Goal: Transaction & Acquisition: Book appointment/travel/reservation

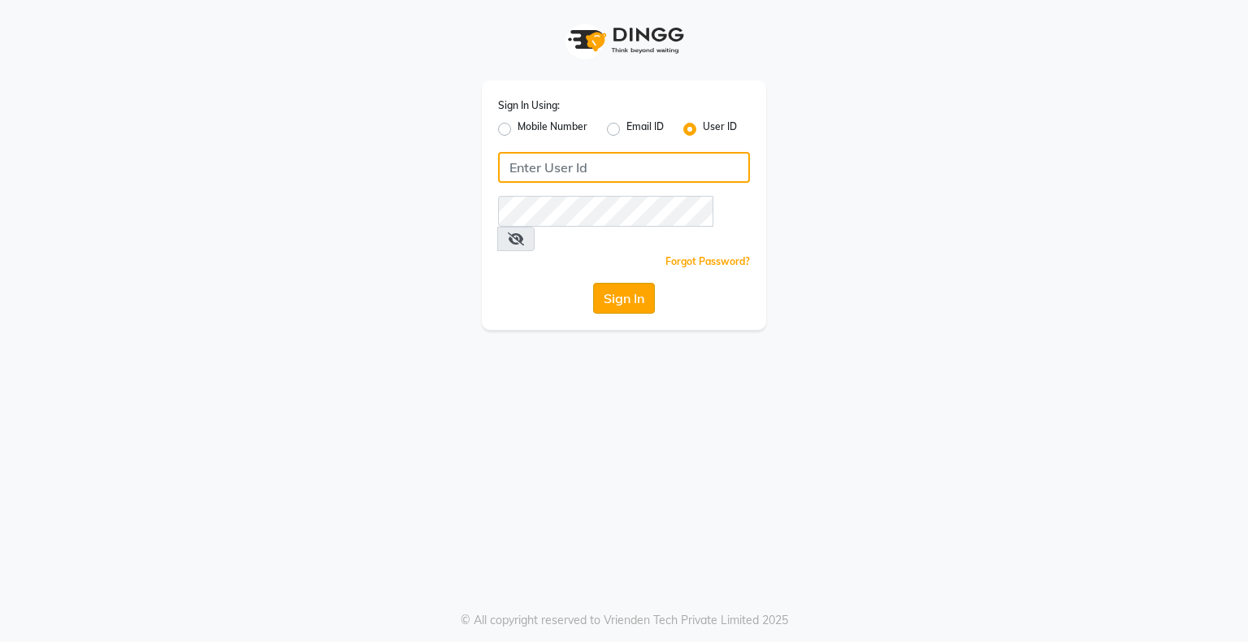
type input "bhavika1"
click at [614, 283] on button "Sign In" at bounding box center [624, 298] width 62 height 31
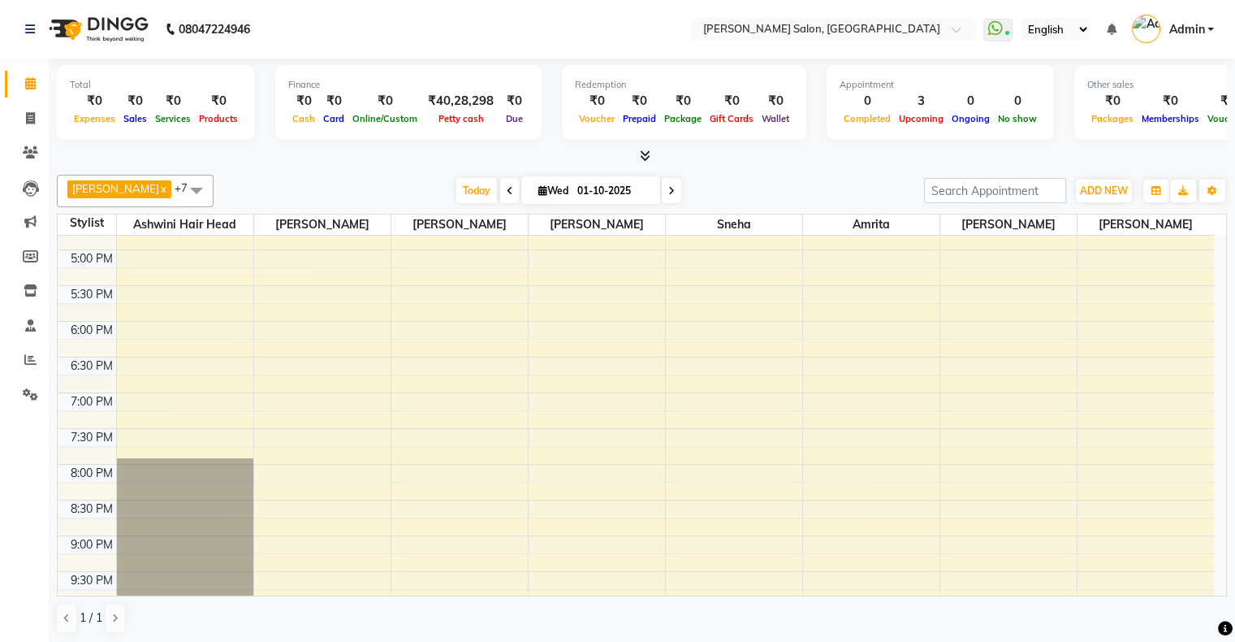
scroll to position [560, 0]
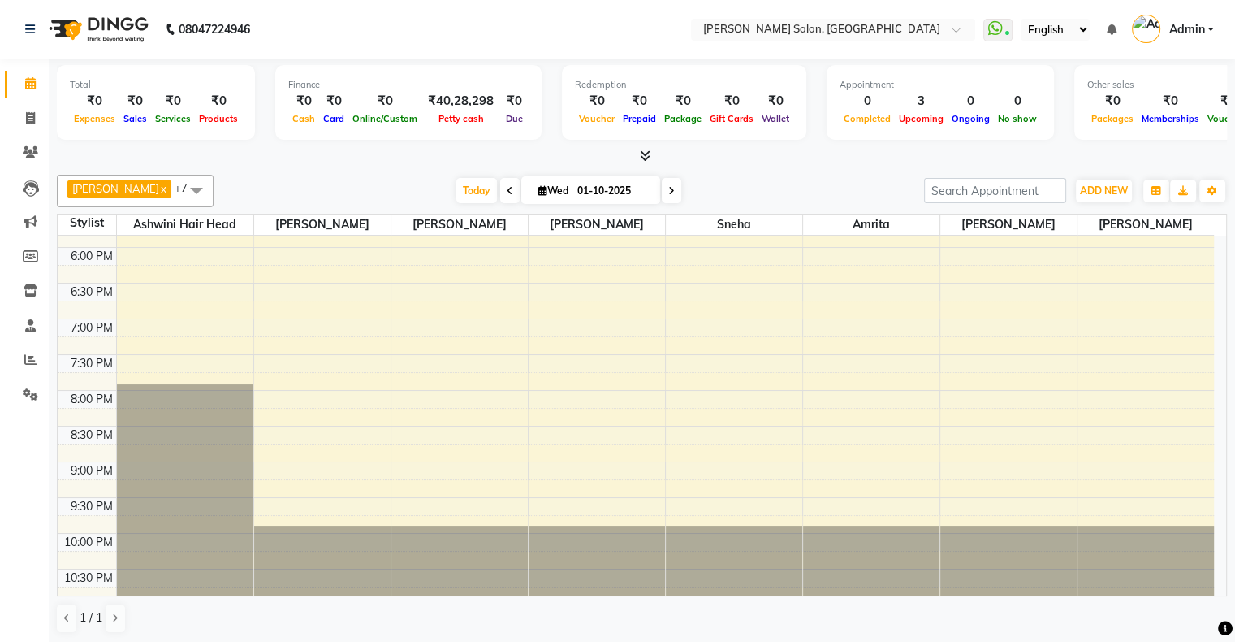
click at [572, 351] on div "10:00 AM 10:30 AM 11:00 AM 11:30 AM 12:00 PM 12:30 PM 1:00 PM 1:30 PM 2:00 PM 2…" at bounding box center [636, 140] width 1157 height 928
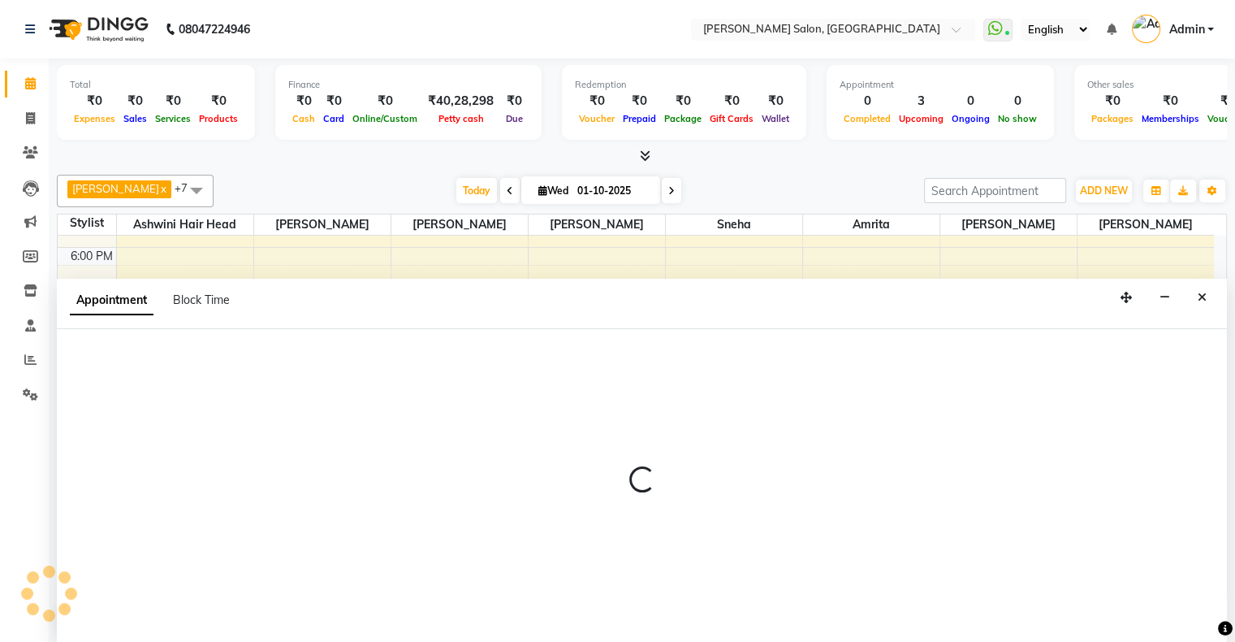
scroll to position [0, 0]
select select "87848"
select select "1170"
select select "tentative"
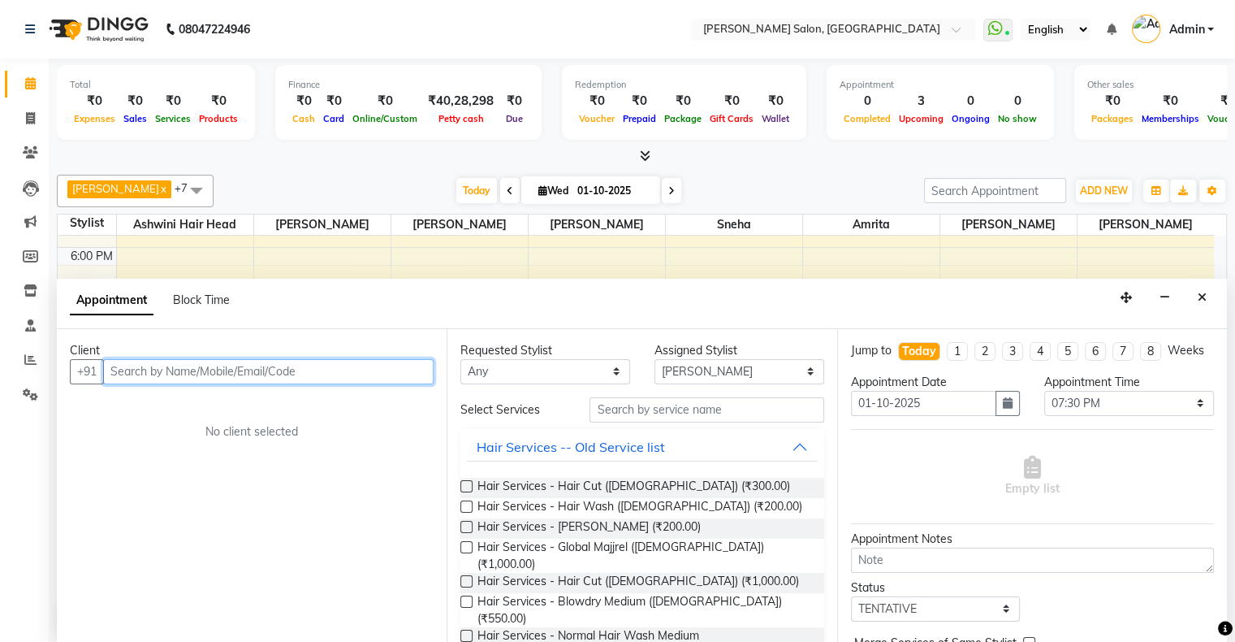
click at [249, 366] on input "text" at bounding box center [268, 371] width 331 height 25
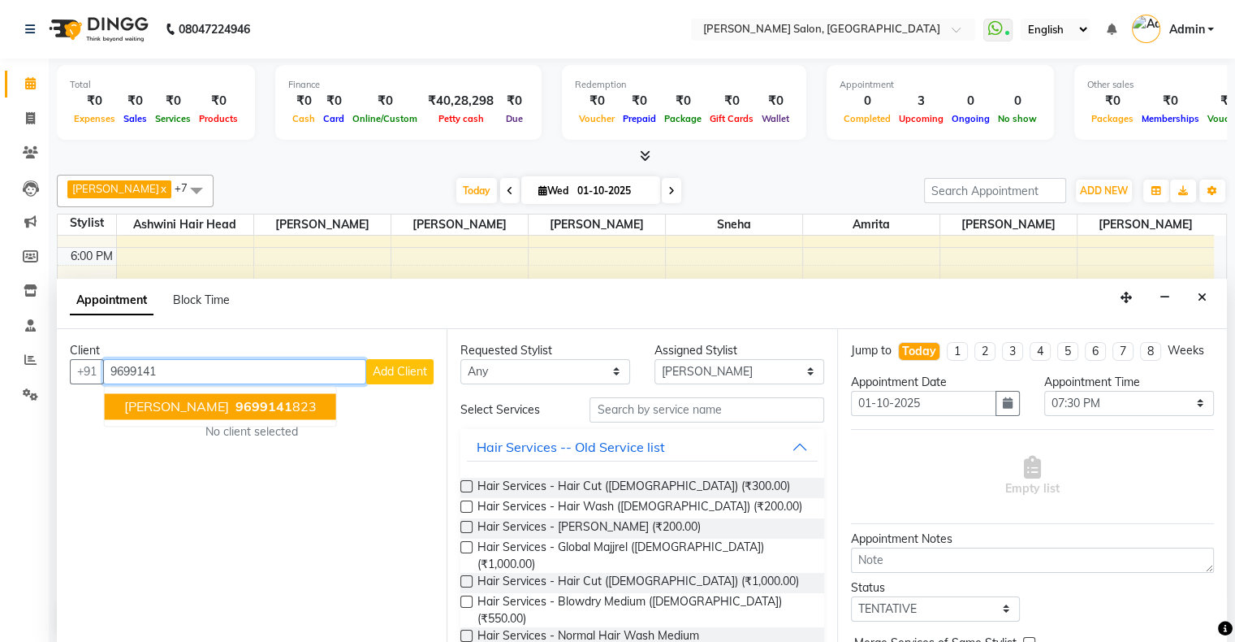
click at [236, 408] on span "9699141" at bounding box center [264, 406] width 57 height 16
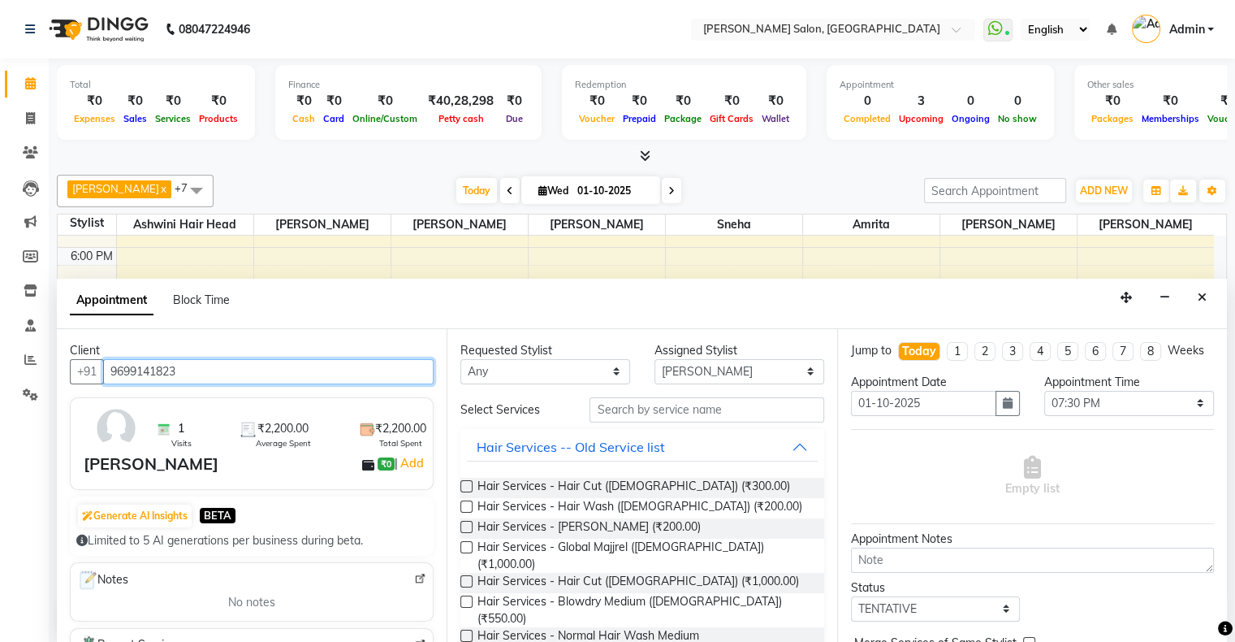
type input "9699141823"
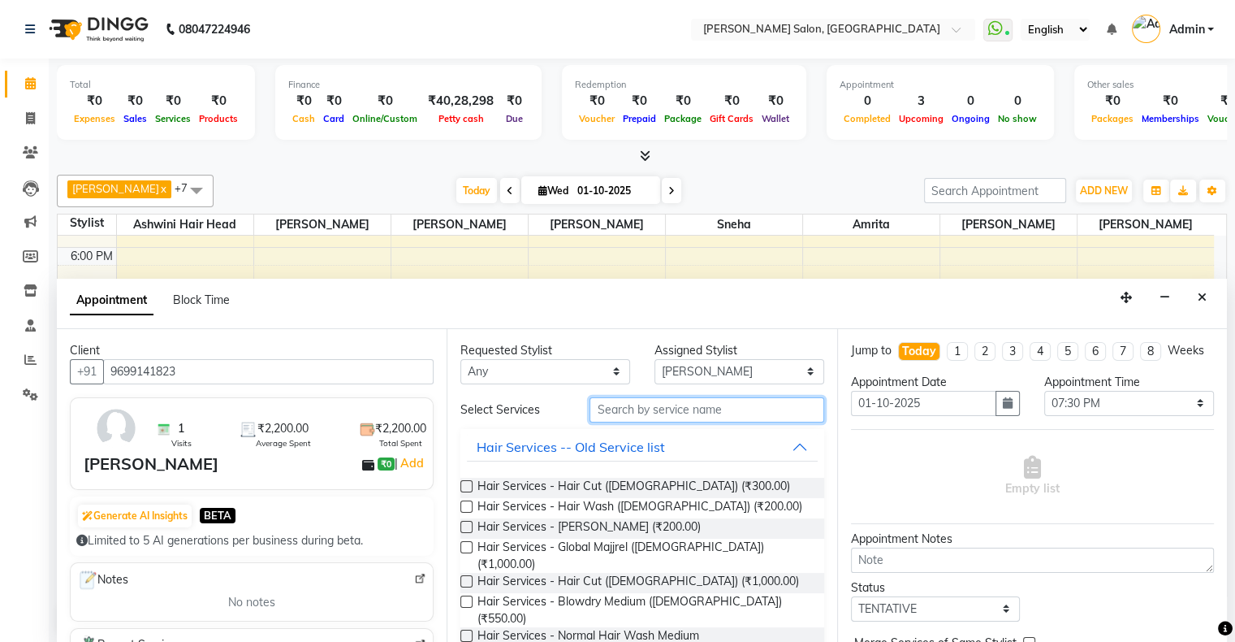
click at [666, 412] on input "text" at bounding box center [707, 409] width 234 height 25
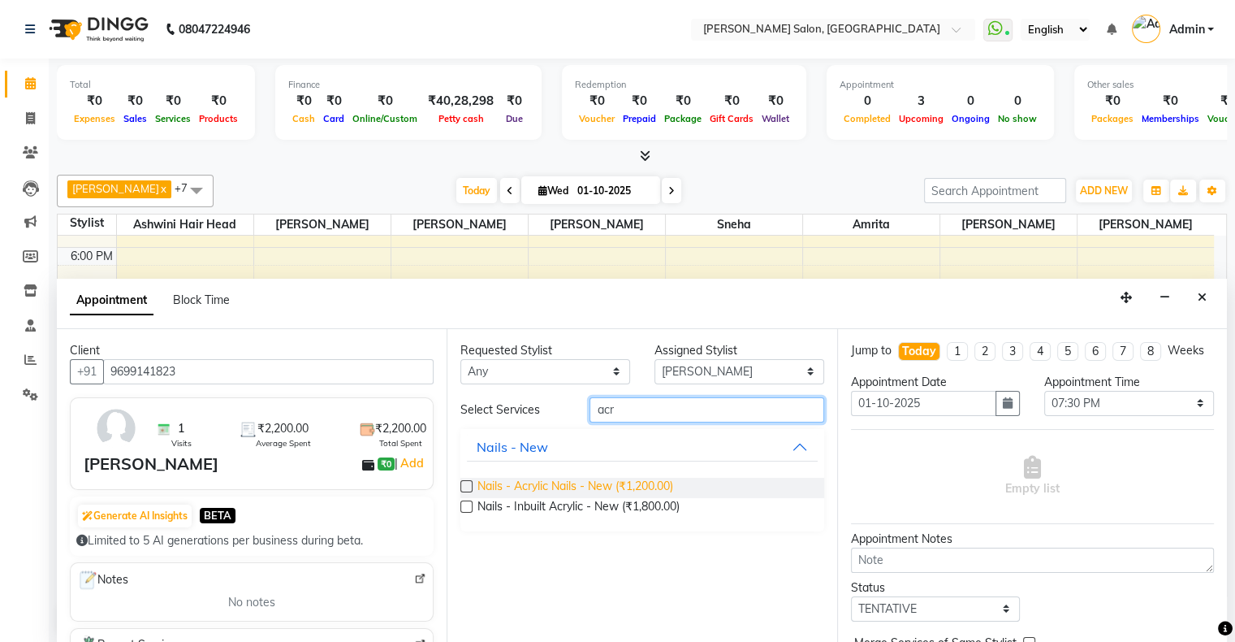
type input "acr"
click at [615, 482] on span "Nails - Acrylic Nails - New (₹1,200.00)" at bounding box center [576, 488] width 196 height 20
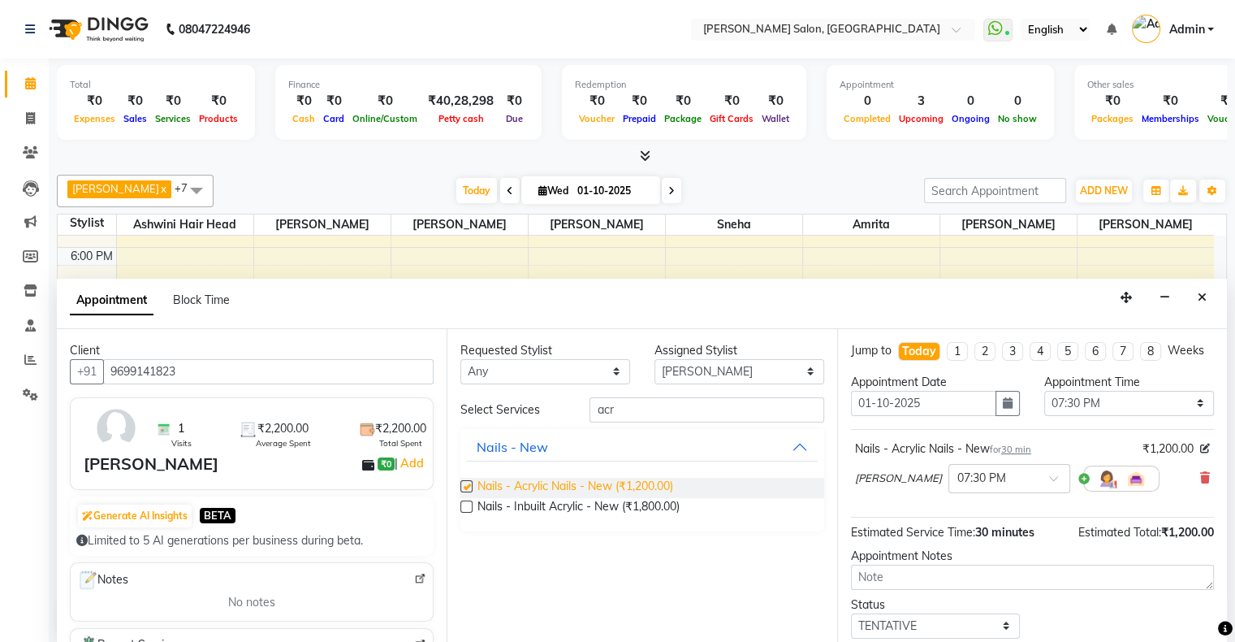
checkbox input "false"
click at [765, 410] on input "acr" at bounding box center [707, 409] width 234 height 25
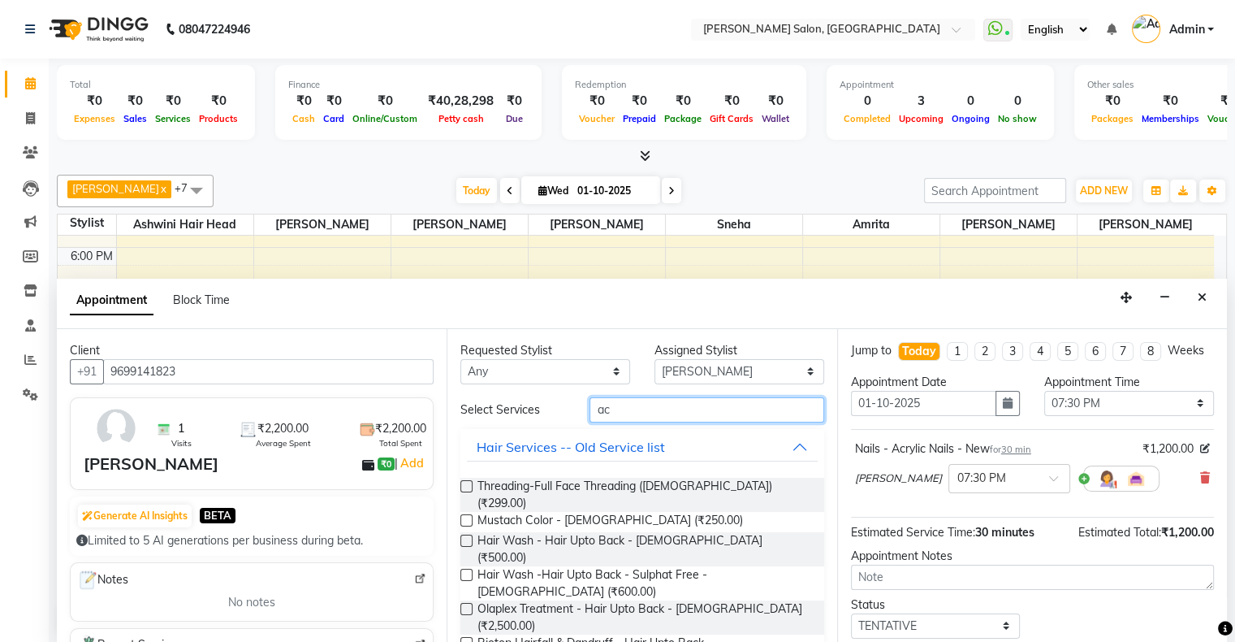
type input "a"
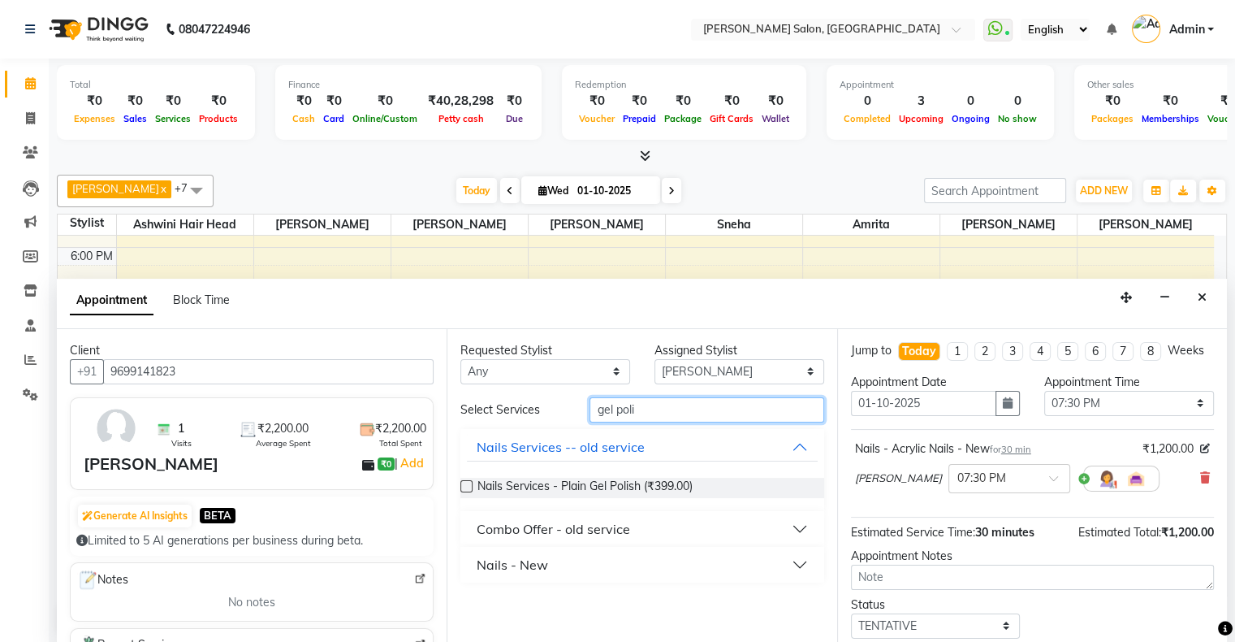
type input "gel poli"
click at [803, 560] on button "Nails - New" at bounding box center [642, 564] width 350 height 29
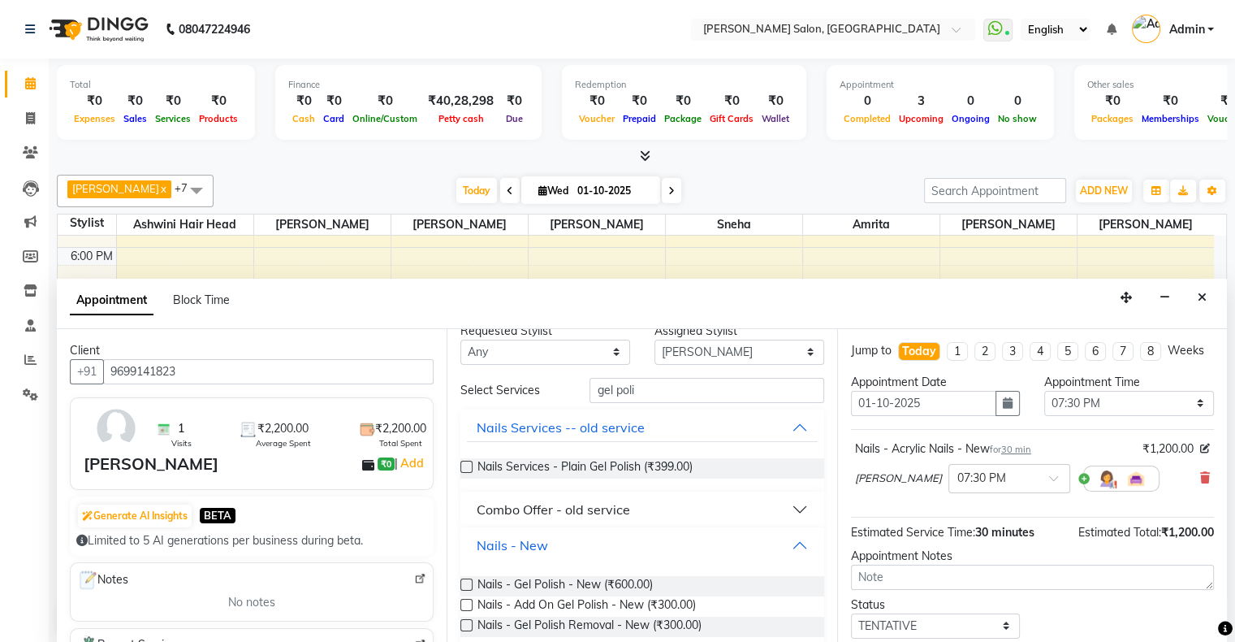
scroll to position [37, 0]
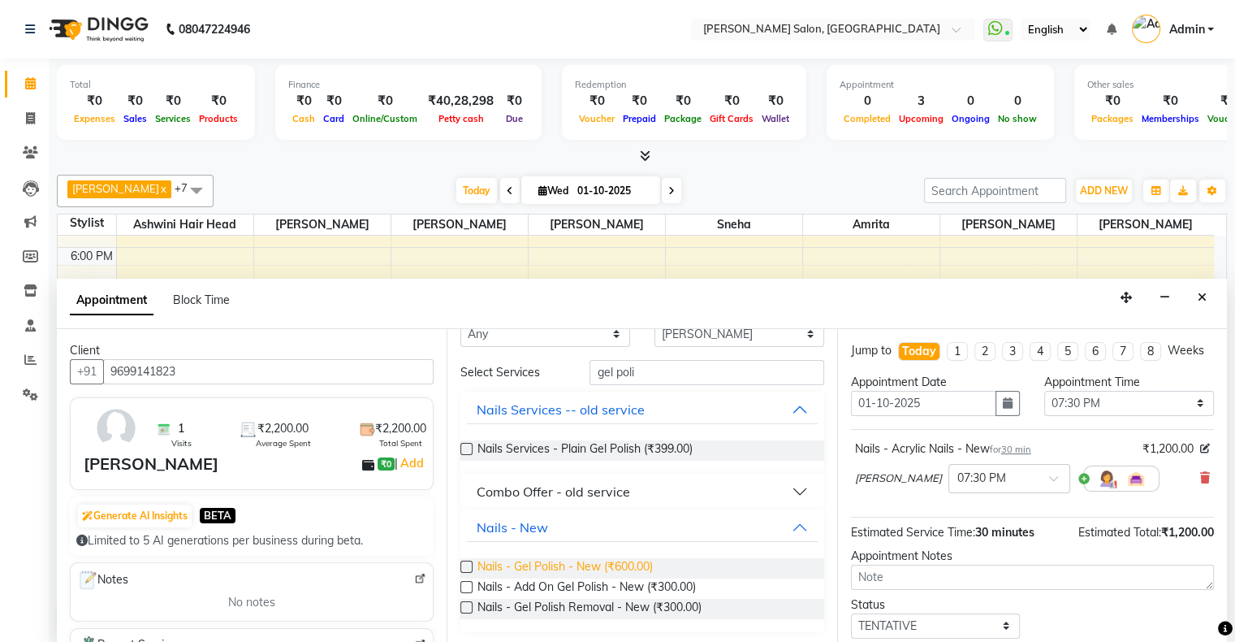
click at [653, 564] on span "Nails - Gel Polish - New (₹600.00)" at bounding box center [565, 568] width 175 height 20
checkbox input "false"
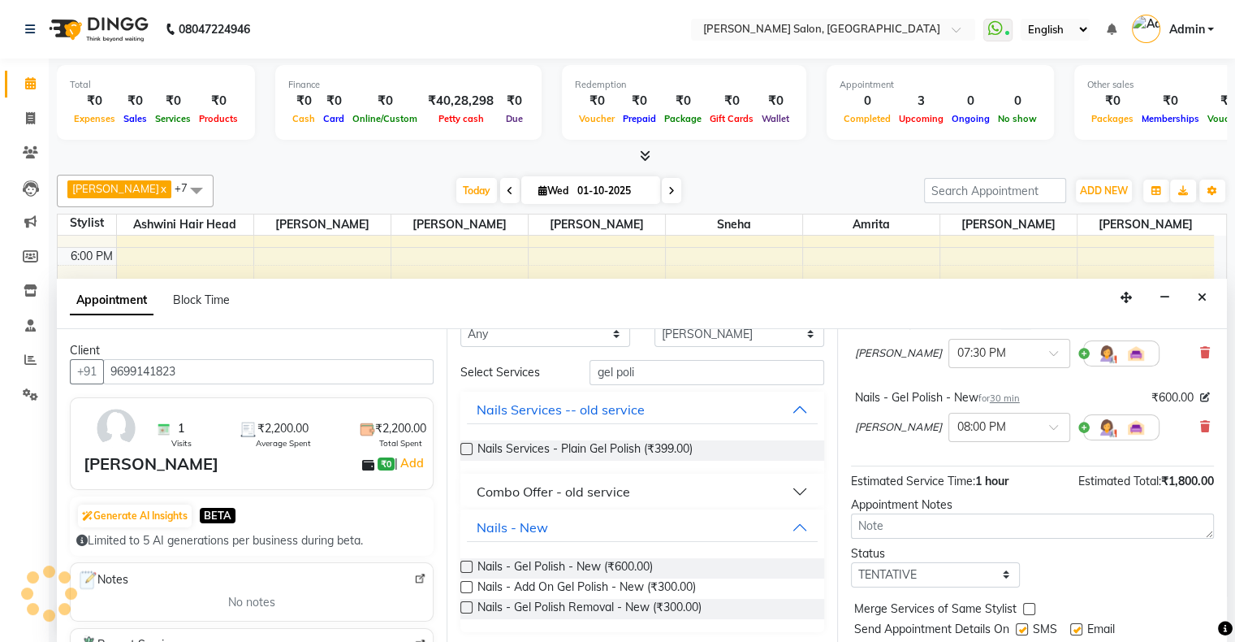
scroll to position [185, 0]
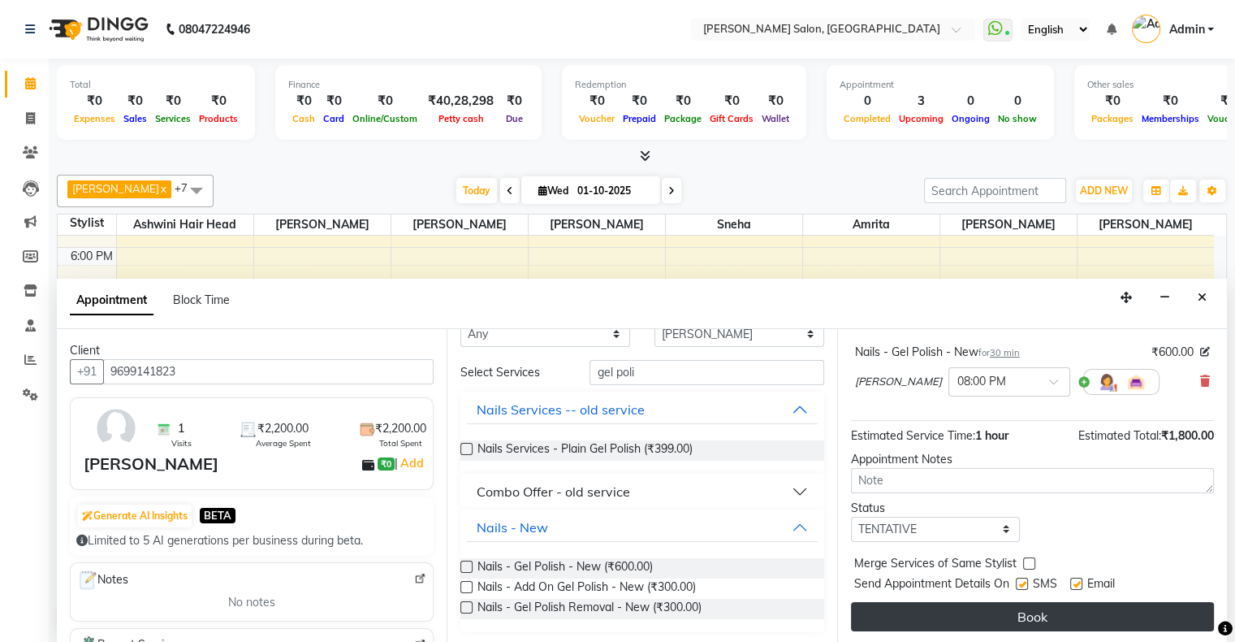
click at [1038, 612] on button "Book" at bounding box center [1032, 616] width 363 height 29
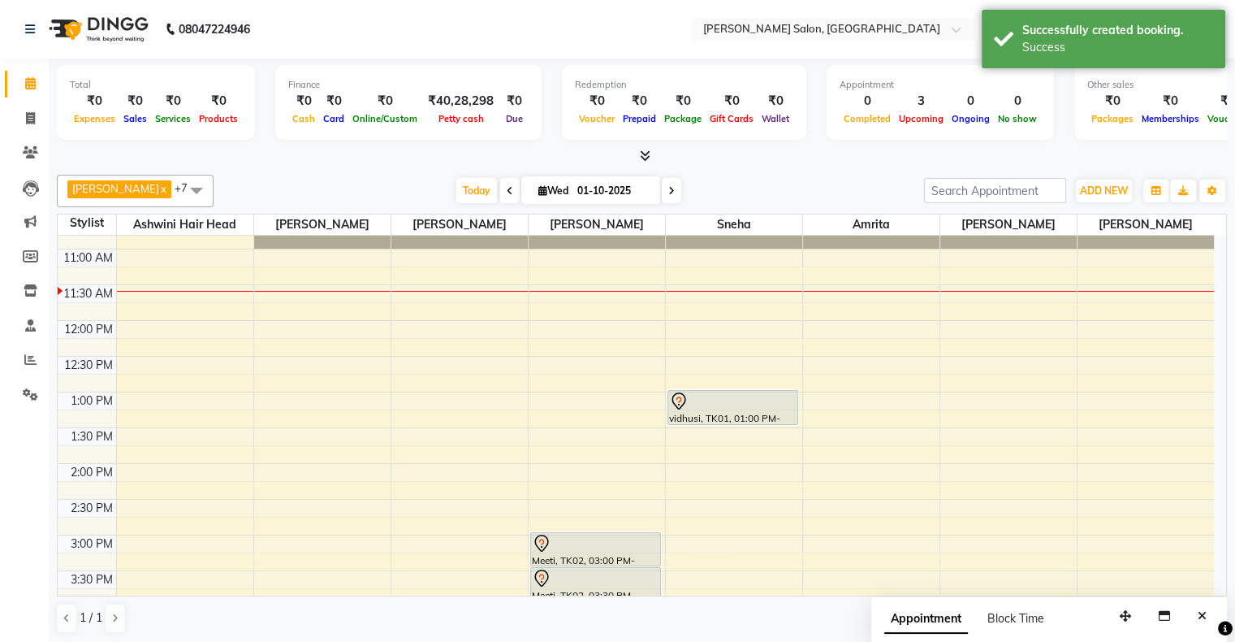
scroll to position [0, 0]
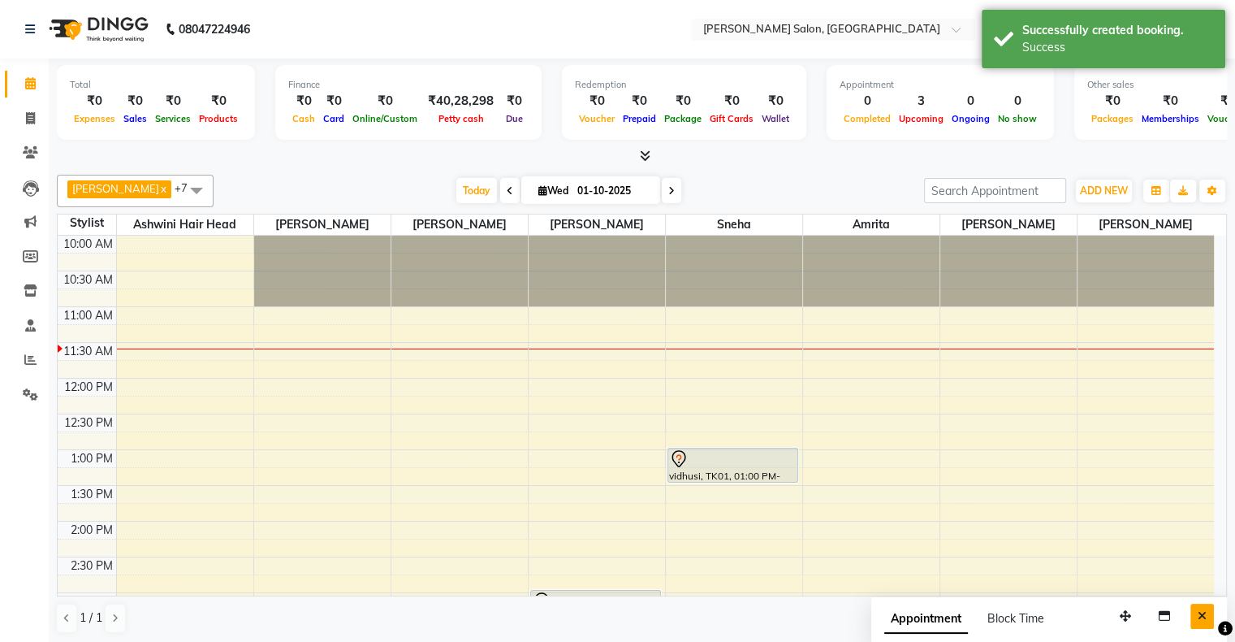
click at [1199, 610] on icon "Close" at bounding box center [1202, 615] width 9 height 11
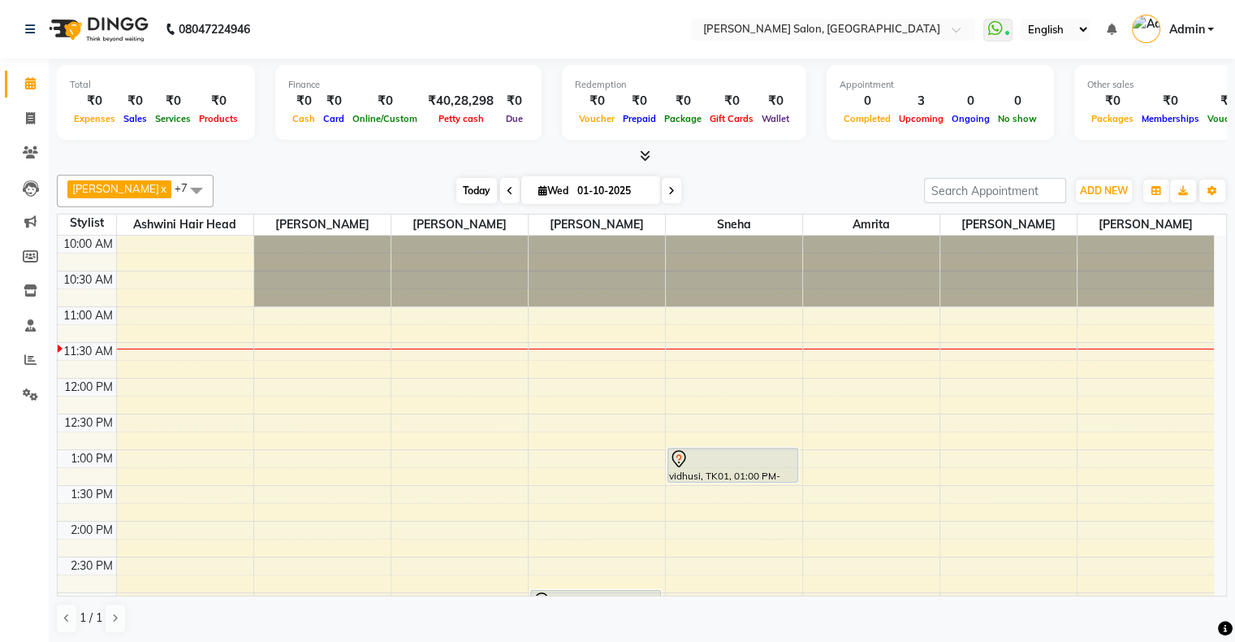
click at [469, 188] on span "Today" at bounding box center [476, 190] width 41 height 25
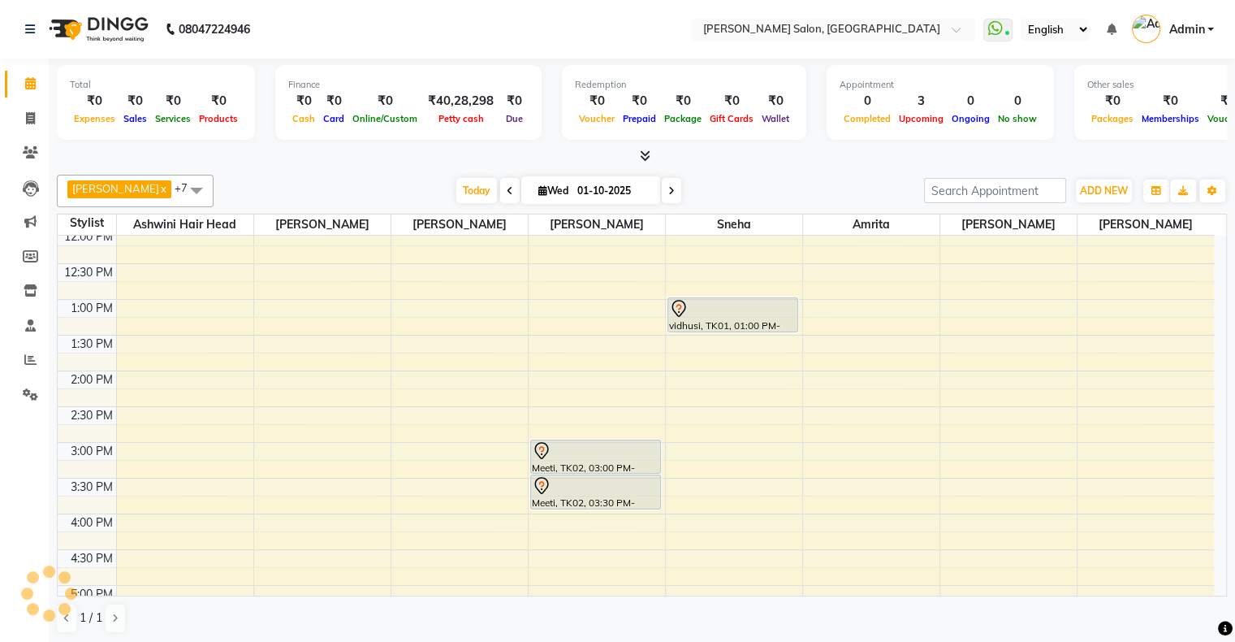
scroll to position [244, 0]
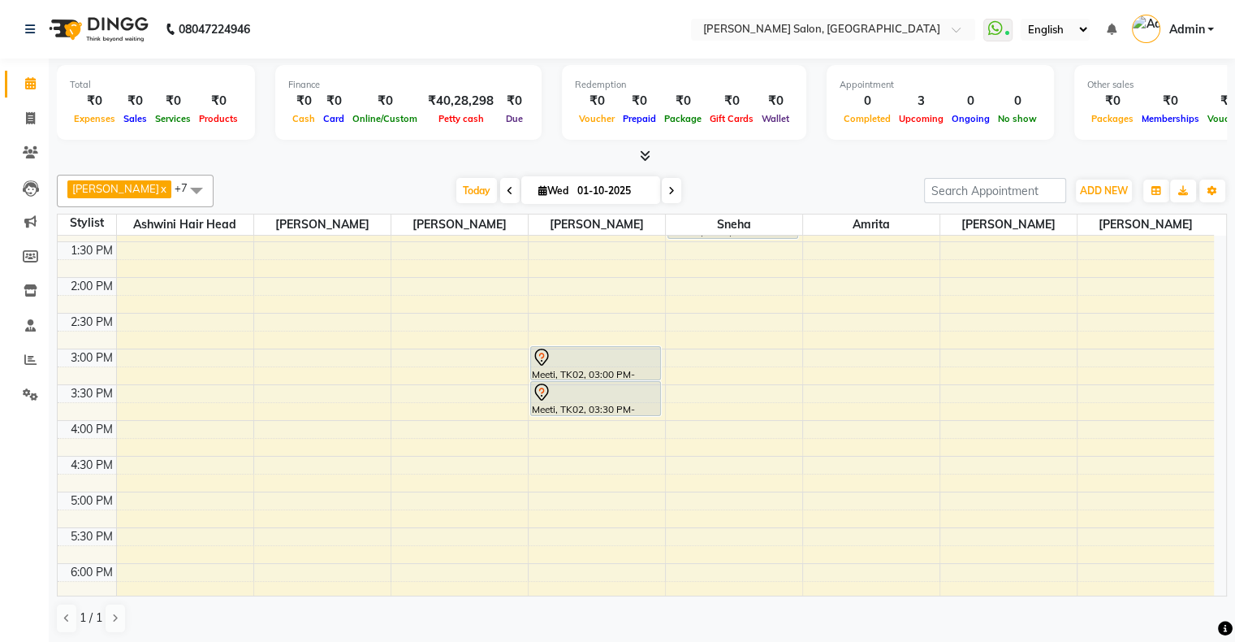
click at [1055, 466] on div "10:00 AM 10:30 AM 11:00 AM 11:30 AM 12:00 PM 12:30 PM 1:00 PM 1:30 PM 2:00 PM 2…" at bounding box center [636, 456] width 1157 height 928
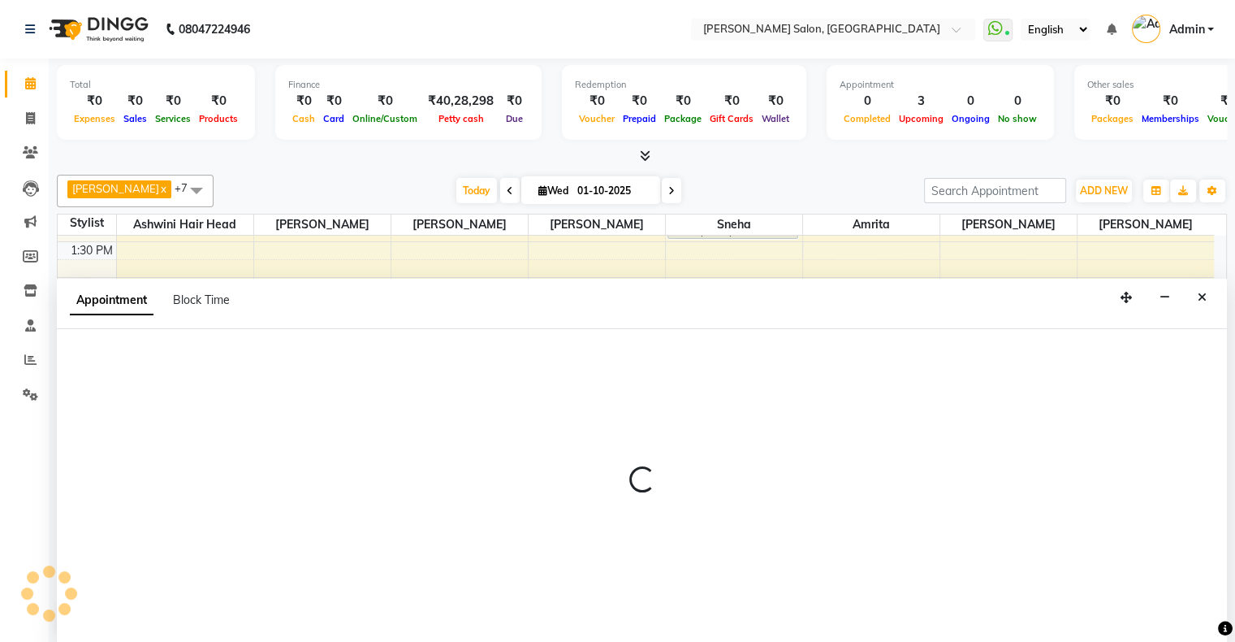
scroll to position [0, 0]
select select "89637"
select select "tentative"
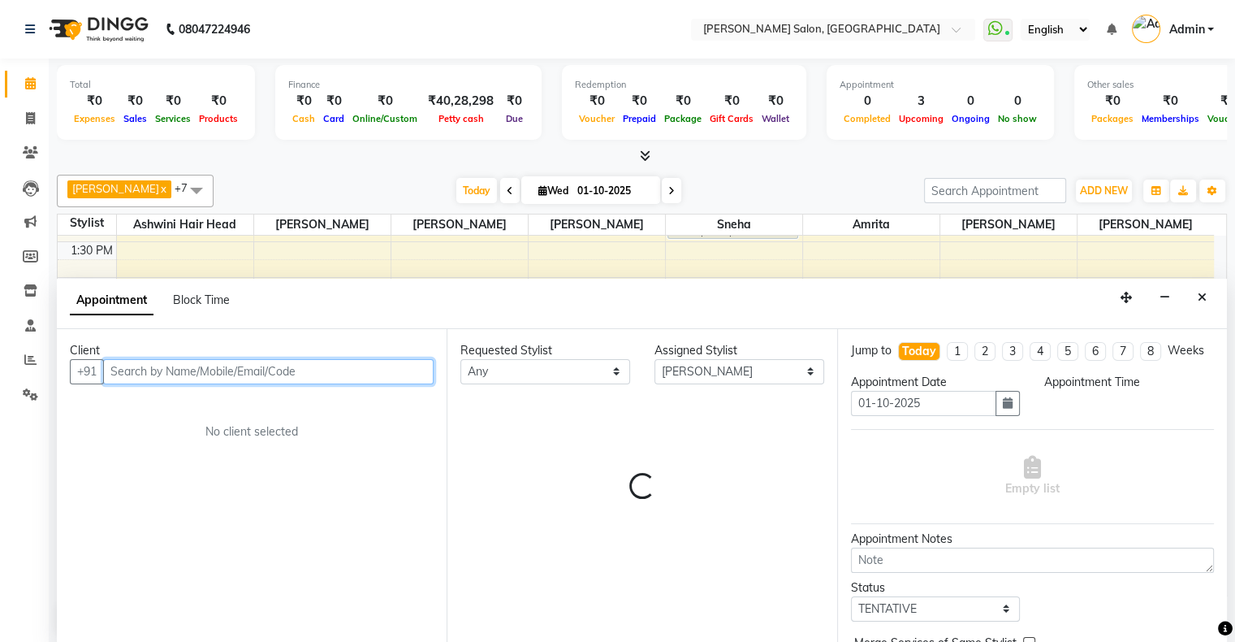
select select "990"
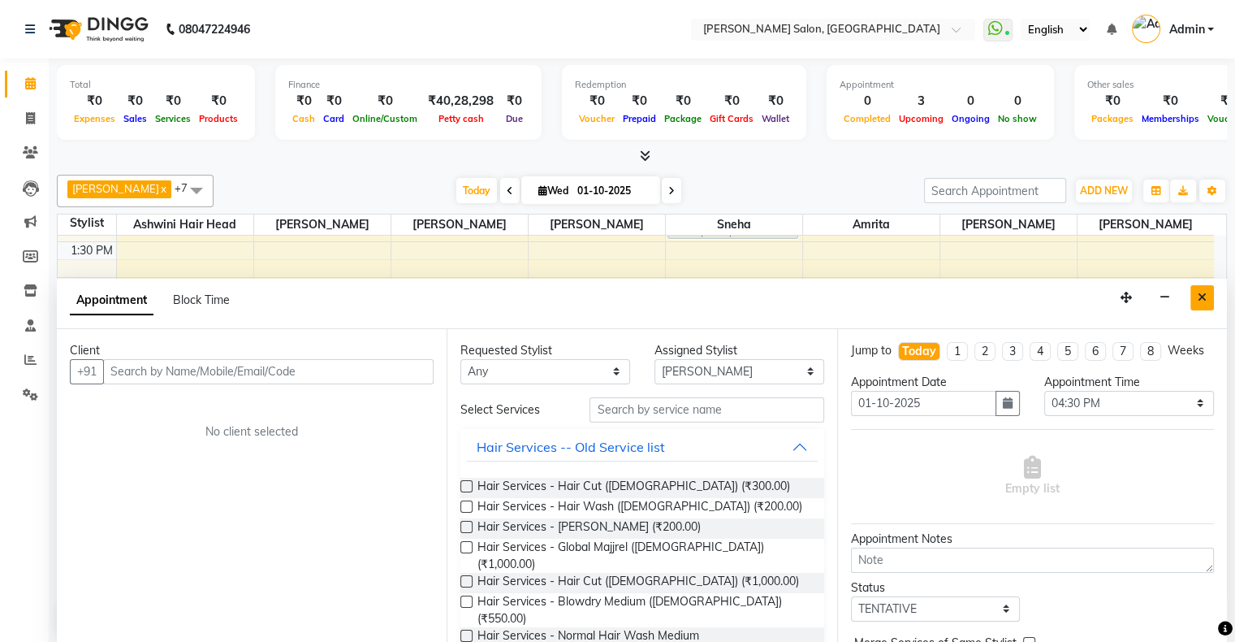
click at [1206, 293] on icon "Close" at bounding box center [1202, 297] width 9 height 11
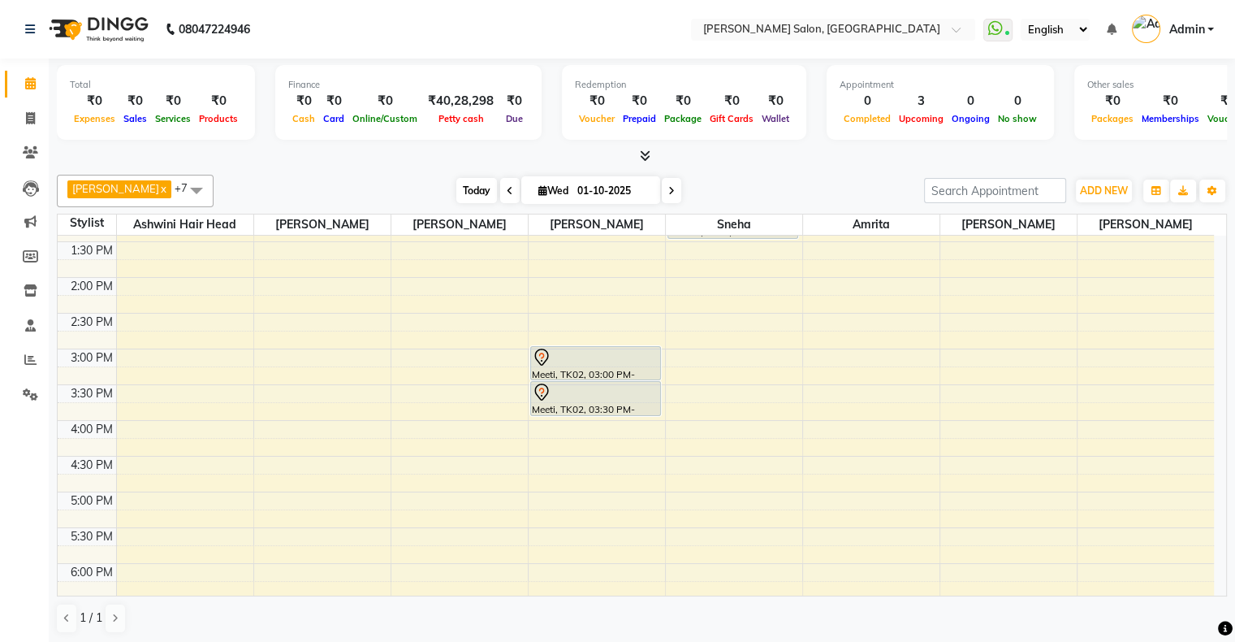
click at [457, 183] on span "Today" at bounding box center [476, 190] width 41 height 25
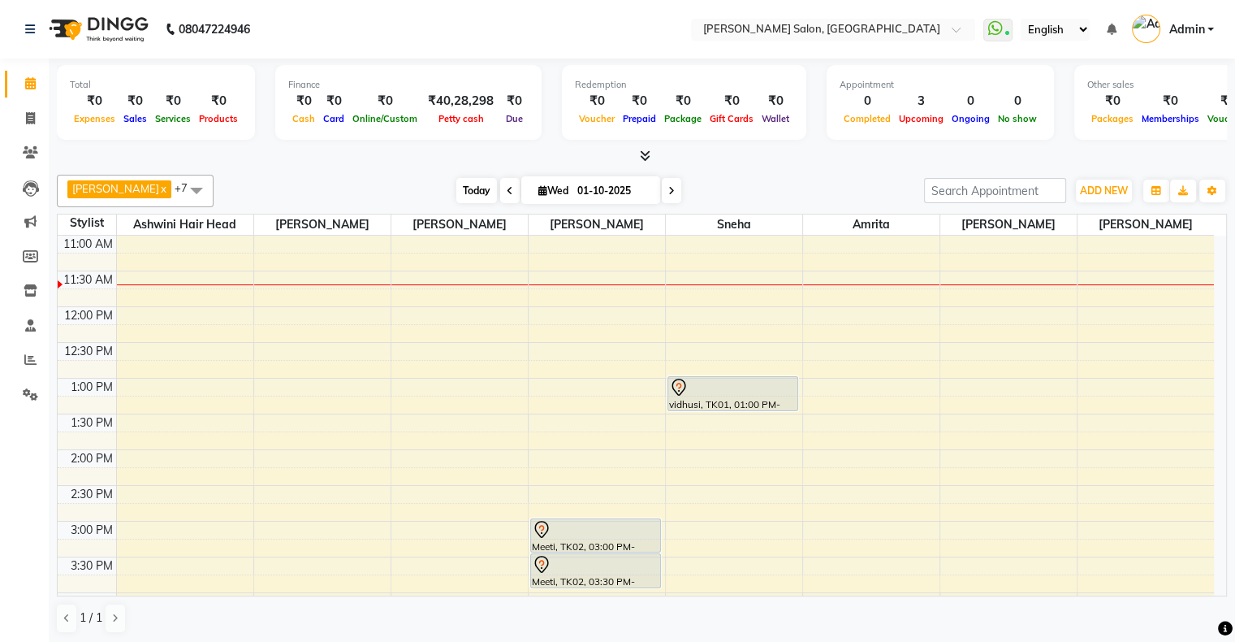
click at [456, 190] on span "Today" at bounding box center [476, 190] width 41 height 25
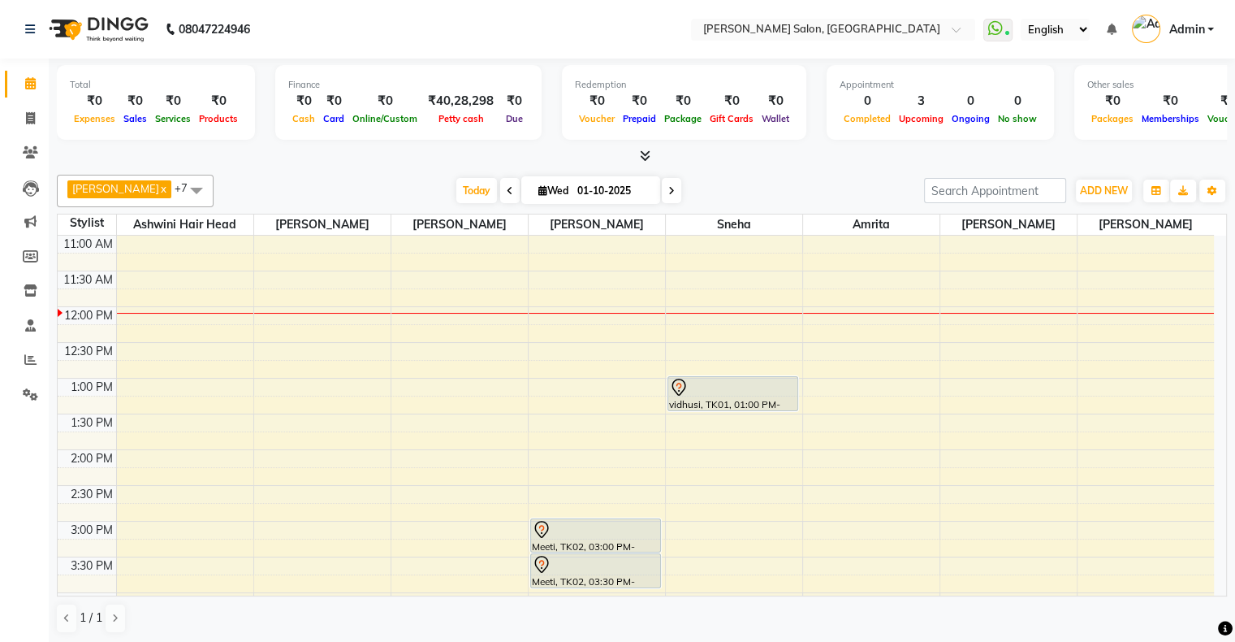
scroll to position [153, 0]
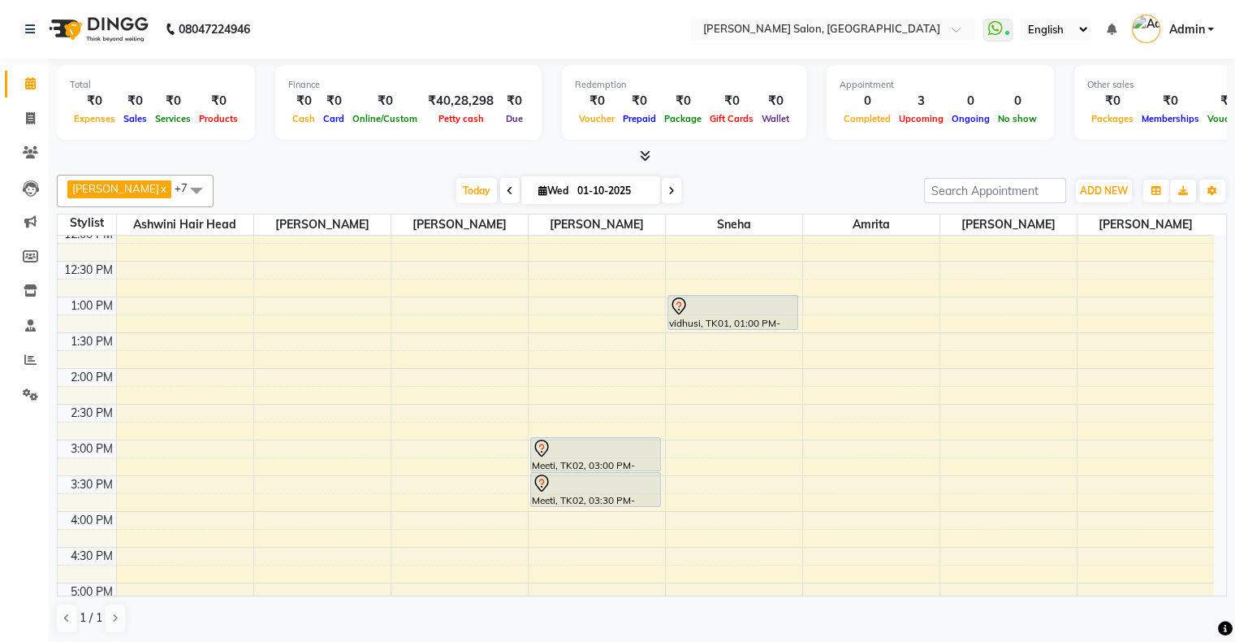
click at [824, 440] on div "10:00 AM 10:30 AM 11:00 AM 11:30 AM 12:00 PM 12:30 PM 1:00 PM 1:30 PM 2:00 PM 2…" at bounding box center [636, 547] width 1157 height 928
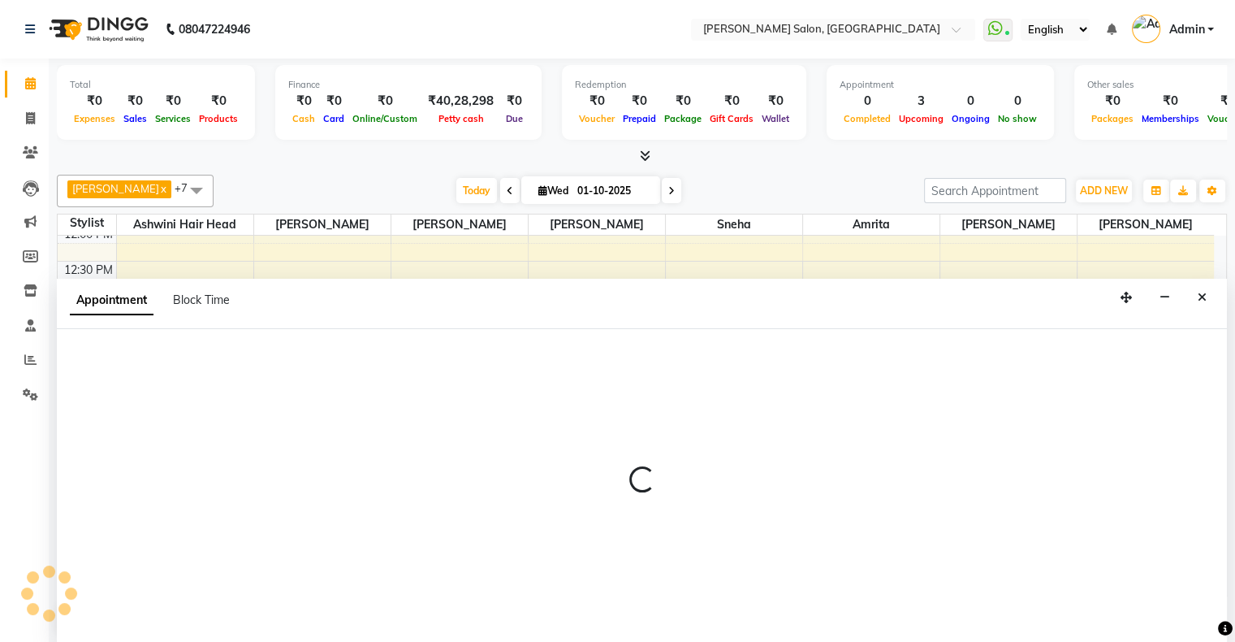
select select "90444"
select select "tentative"
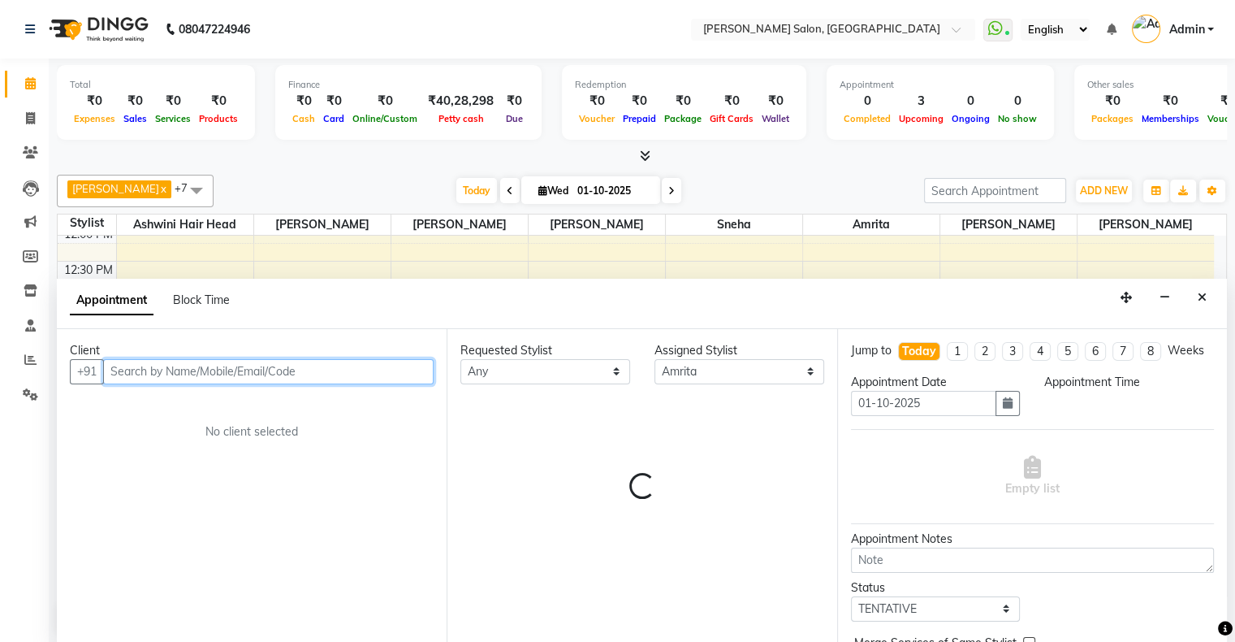
select select "900"
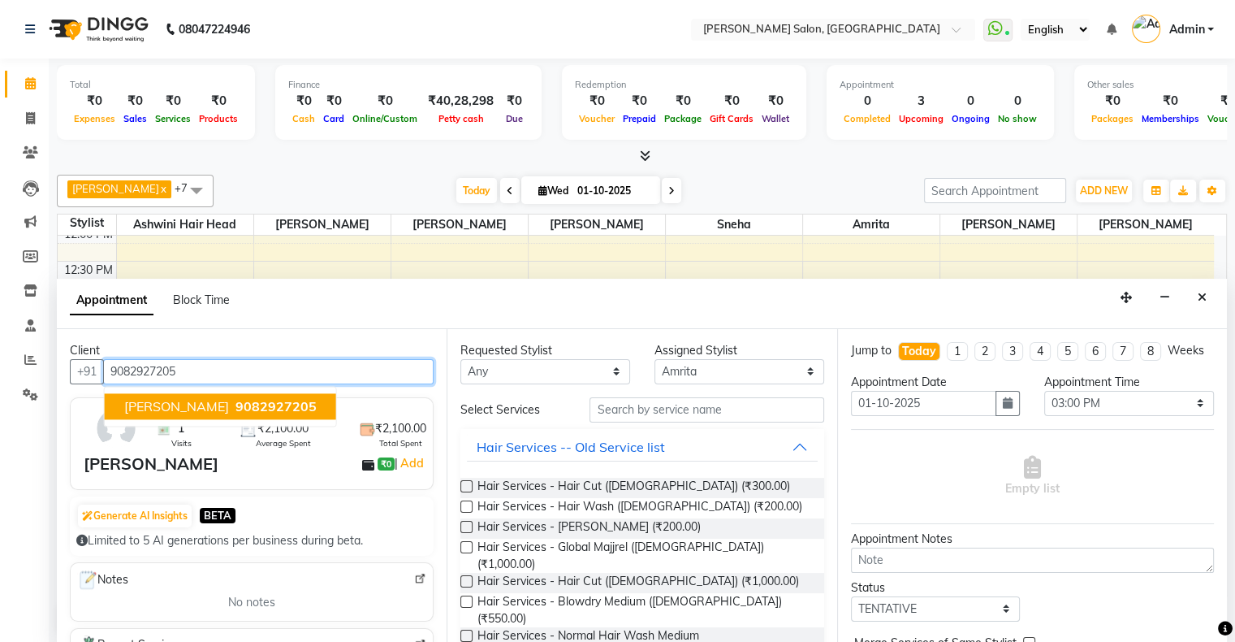
click at [157, 405] on span "[PERSON_NAME]" at bounding box center [176, 406] width 105 height 16
type input "9082927205"
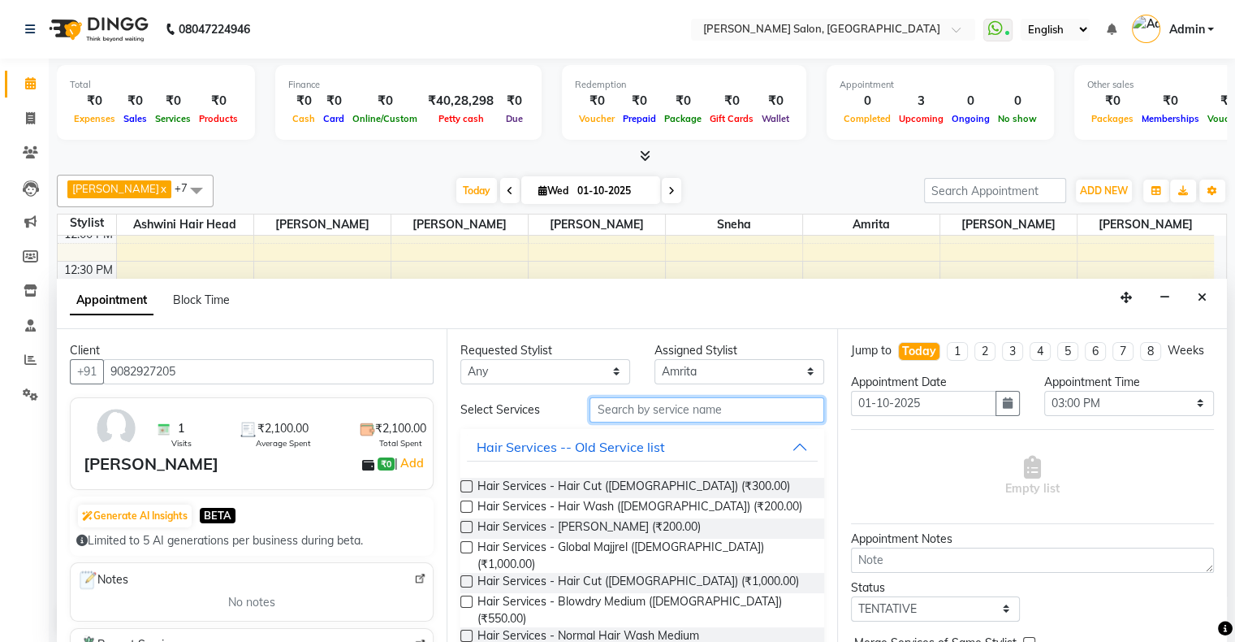
click at [630, 411] on input "text" at bounding box center [707, 409] width 234 height 25
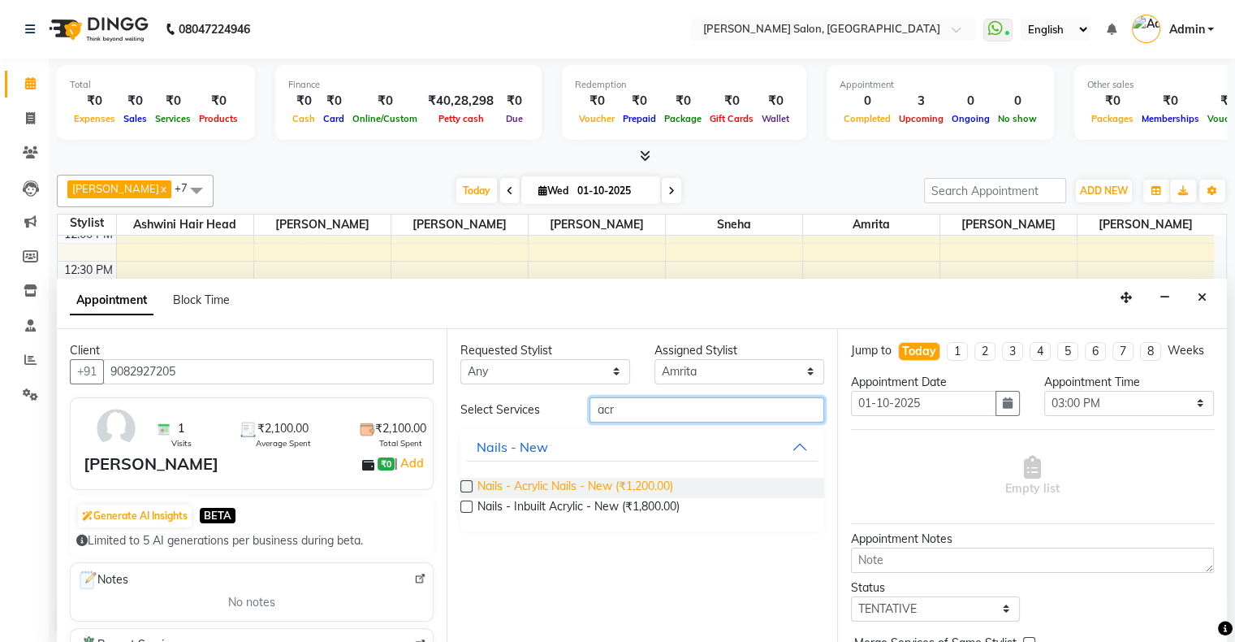
type input "acr"
click at [655, 478] on span "Nails - Acrylic Nails - New (₹1,200.00)" at bounding box center [576, 488] width 196 height 20
checkbox input "false"
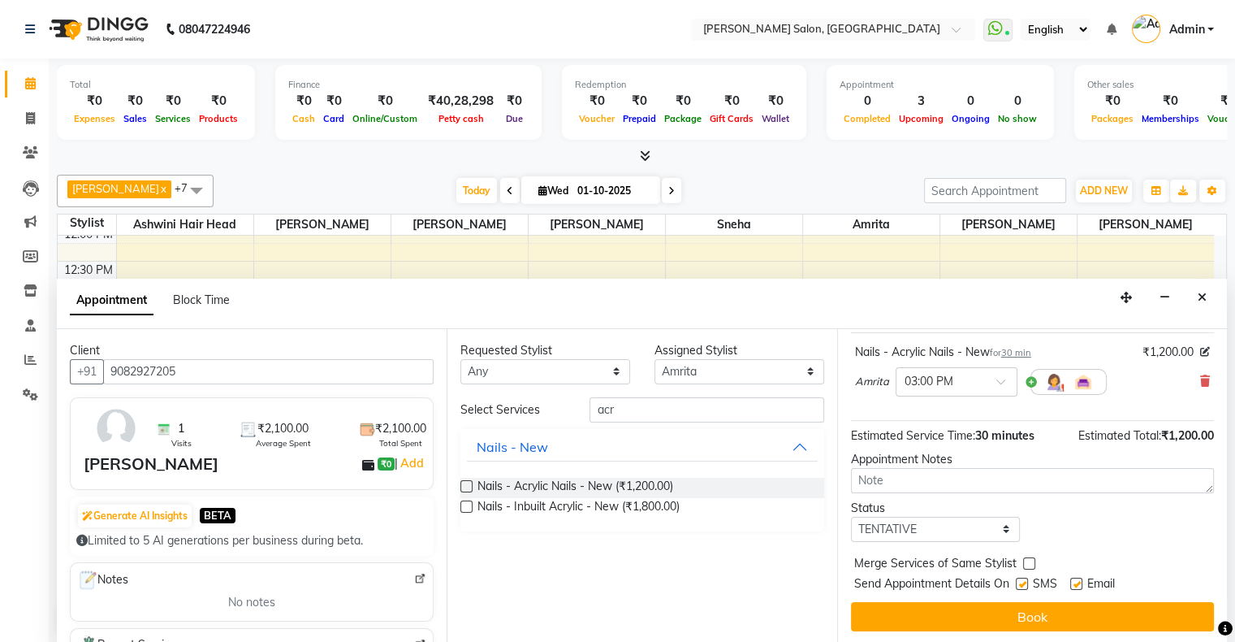
scroll to position [111, 0]
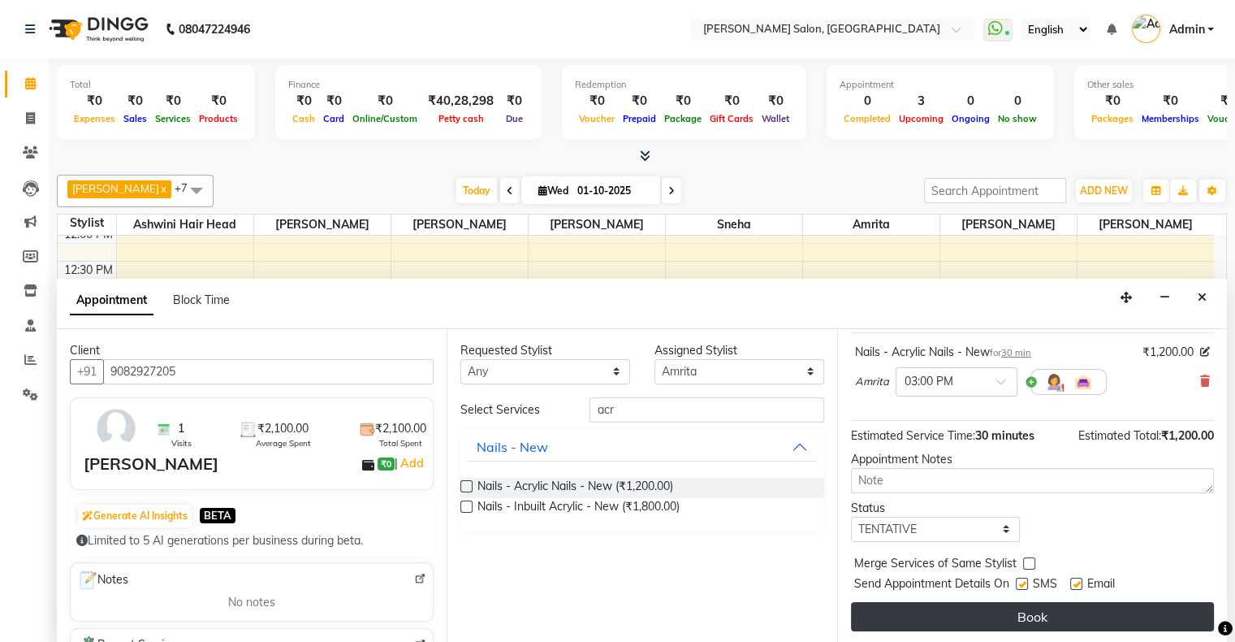
click at [1030, 606] on button "Book" at bounding box center [1032, 616] width 363 height 29
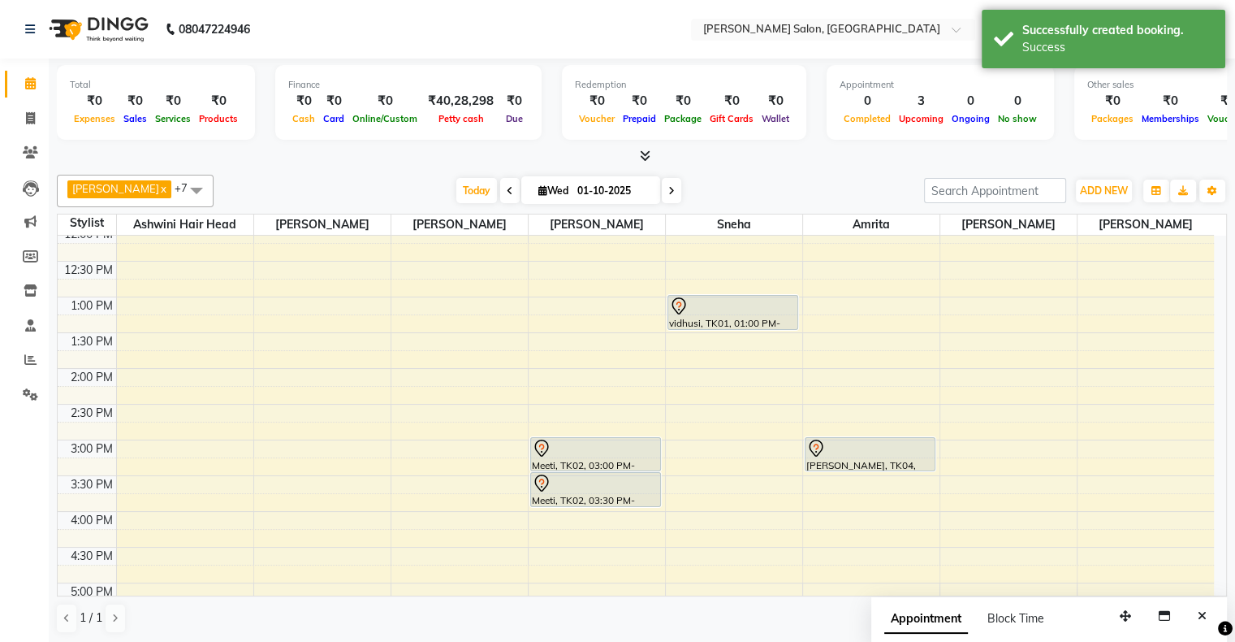
scroll to position [0, 0]
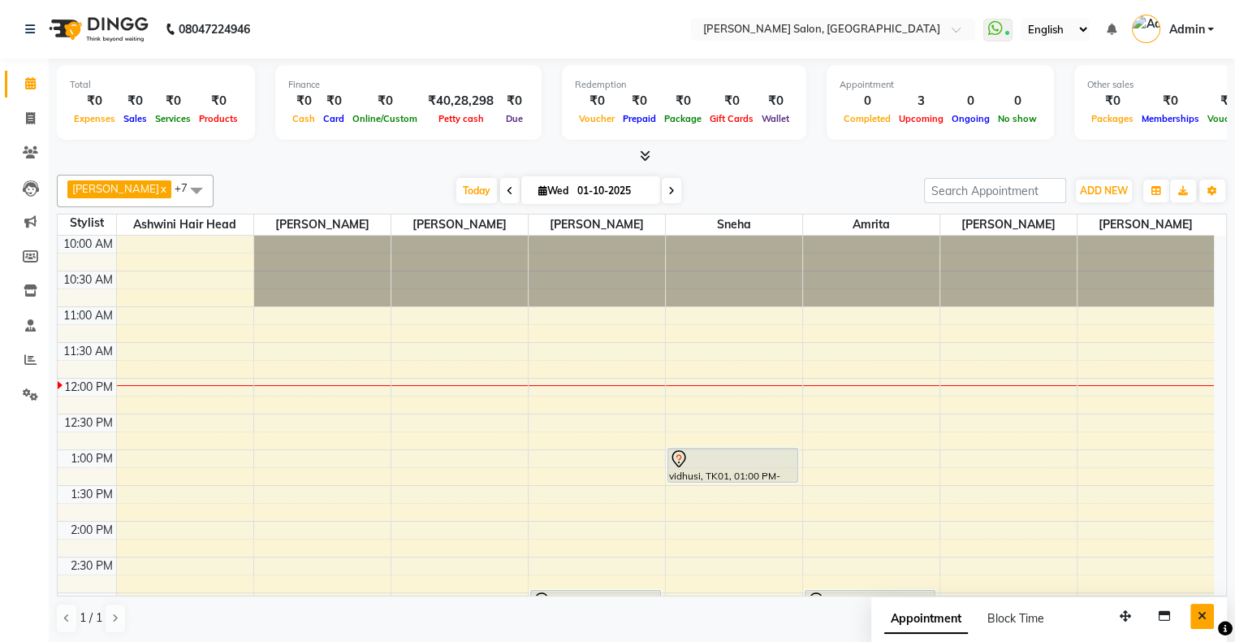
click at [1204, 612] on icon "Close" at bounding box center [1202, 615] width 9 height 11
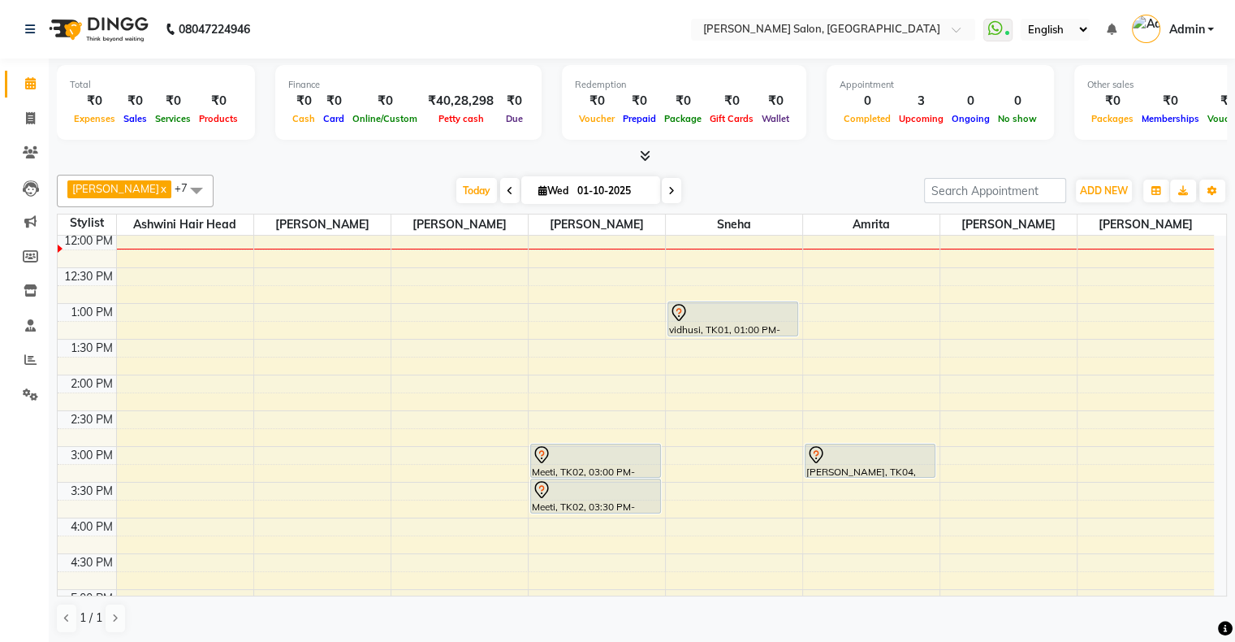
scroll to position [81, 0]
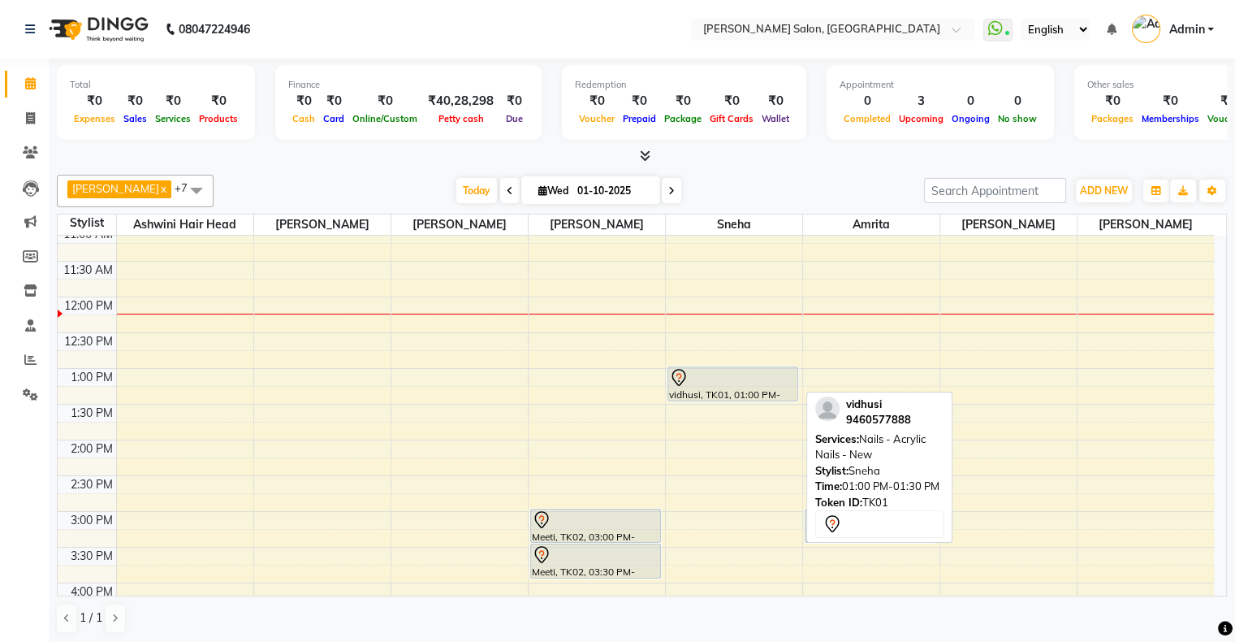
click at [758, 390] on div "vidhusi, TK01, 01:00 PM-01:30 PM, Nails - Acrylic Nails - New" at bounding box center [733, 383] width 130 height 33
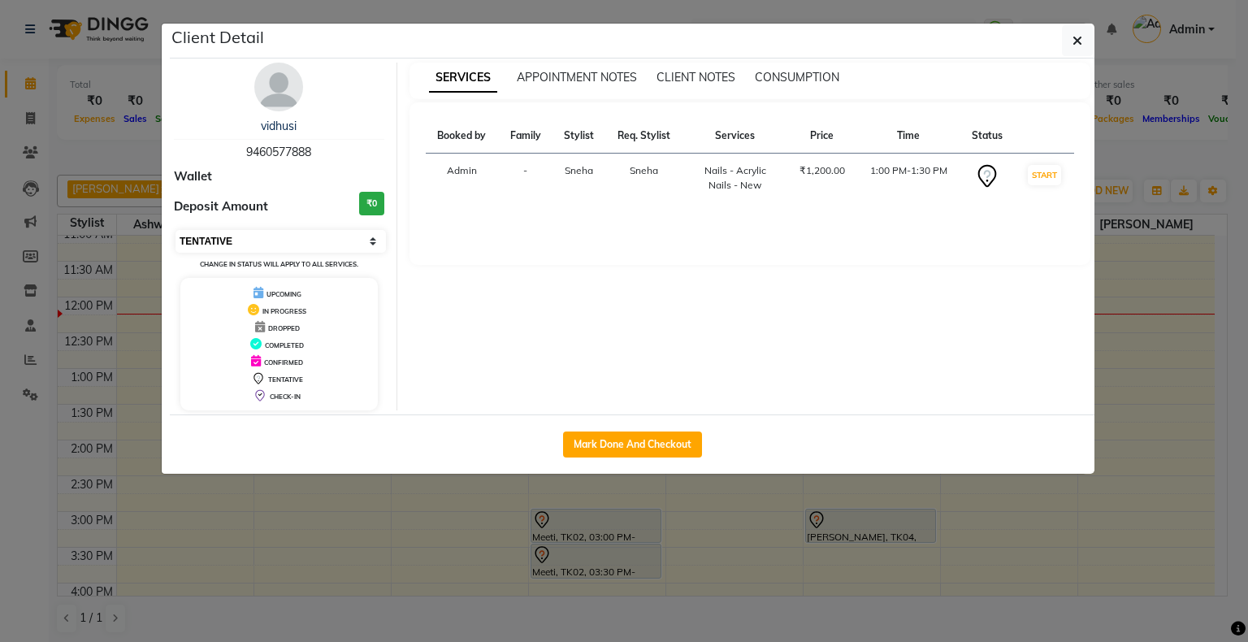
click at [370, 244] on select "Select IN SERVICE CONFIRMED TENTATIVE CHECK IN MARK DONE DROPPED UPCOMING" at bounding box center [280, 241] width 210 height 23
select select "2"
click at [175, 230] on select "Select IN SERVICE CONFIRMED TENTATIVE CHECK IN MARK DONE DROPPED UPCOMING" at bounding box center [280, 241] width 210 height 23
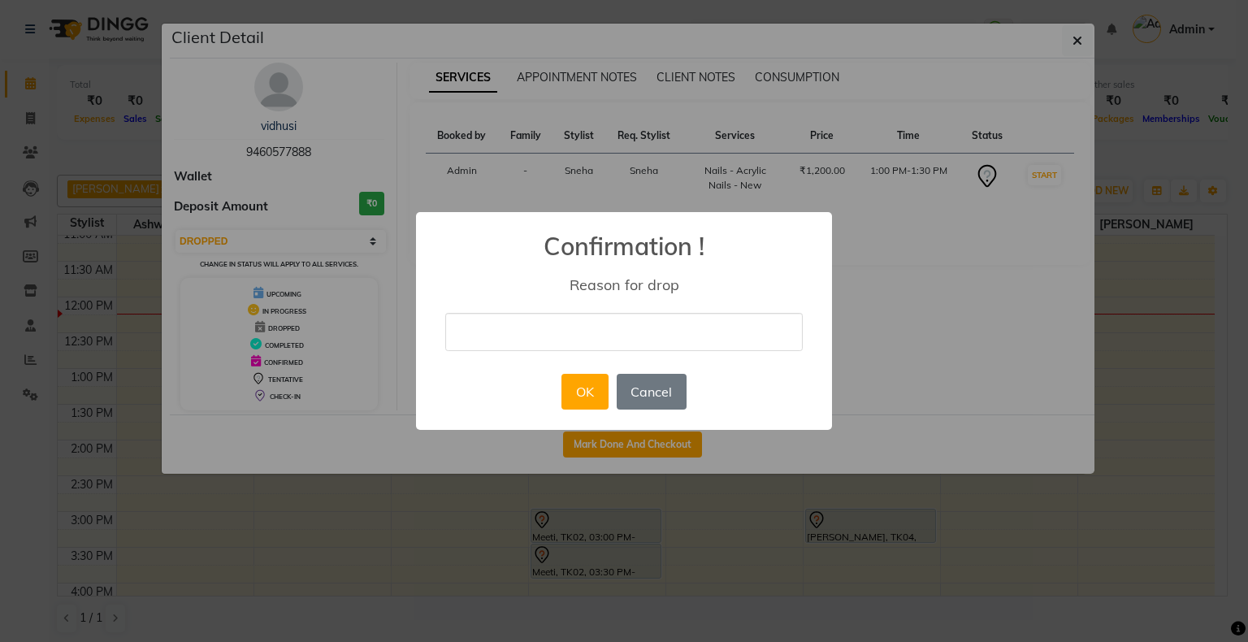
click at [656, 336] on input "text" at bounding box center [623, 332] width 357 height 38
type input "cancel"
click at [595, 392] on button "OK" at bounding box center [584, 392] width 46 height 36
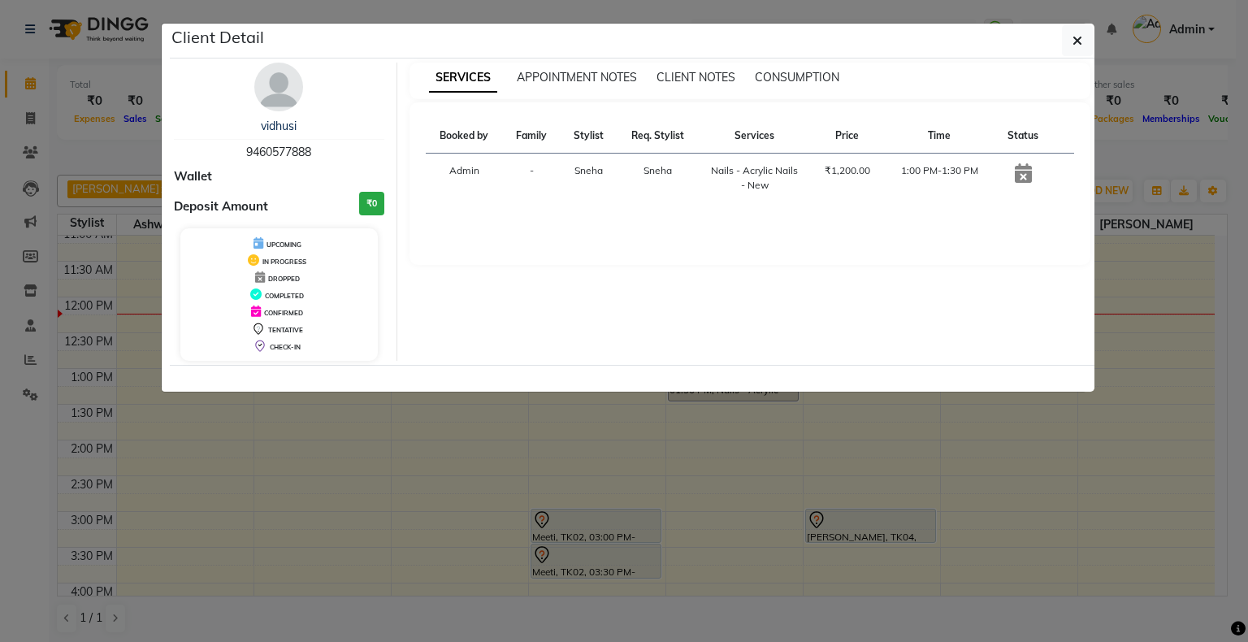
click at [892, 482] on ngb-modal-window "Client Detail vidhusi 9460577888 Wallet Deposit Amount ₹0 UPCOMING IN PROGRESS …" at bounding box center [624, 321] width 1248 height 642
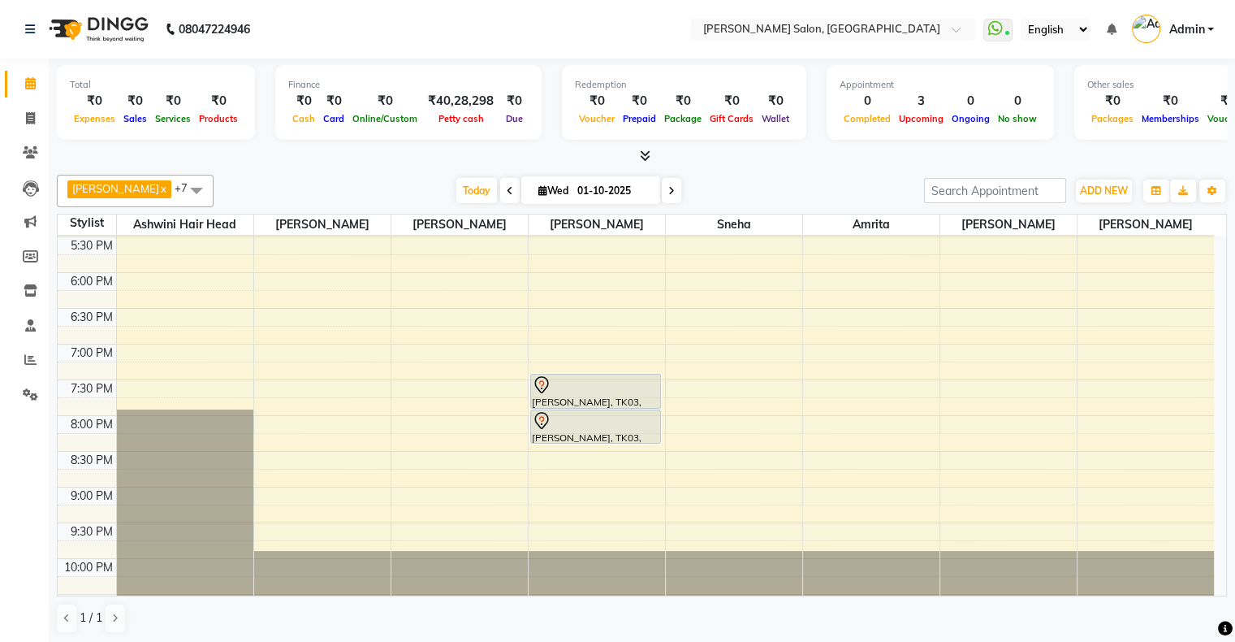
scroll to position [560, 0]
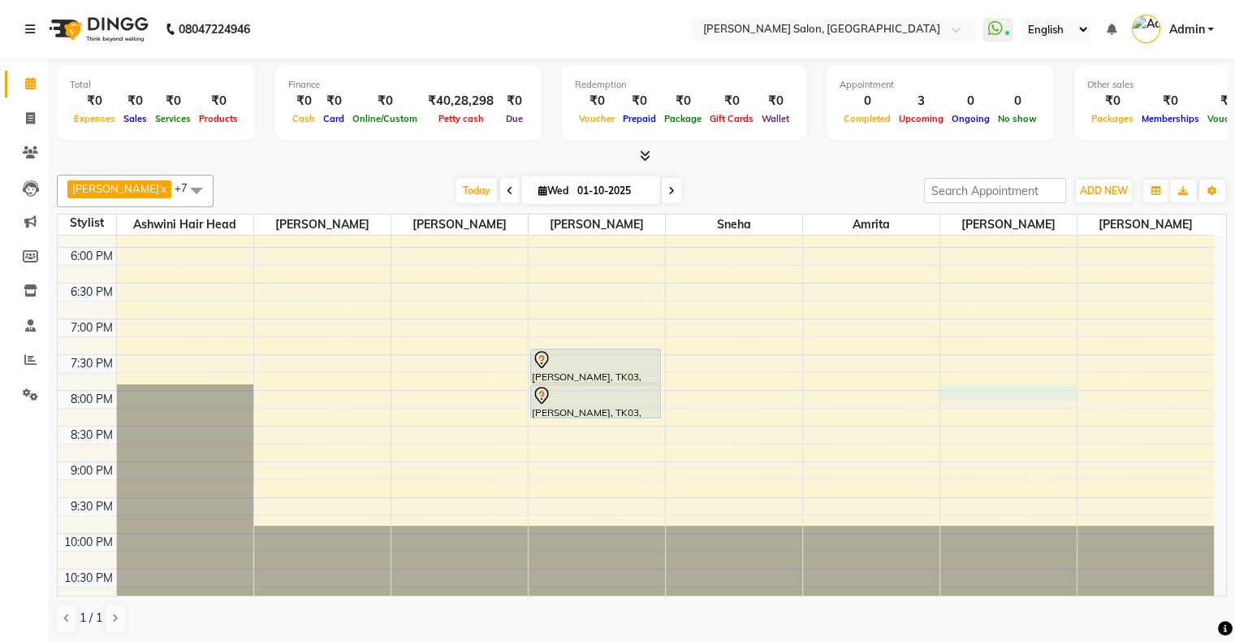
click at [981, 389] on div "10:00 AM 10:30 AM 11:00 AM 11:30 AM 12:00 PM 12:30 PM 1:00 PM 1:30 PM 2:00 PM 2…" at bounding box center [636, 140] width 1157 height 928
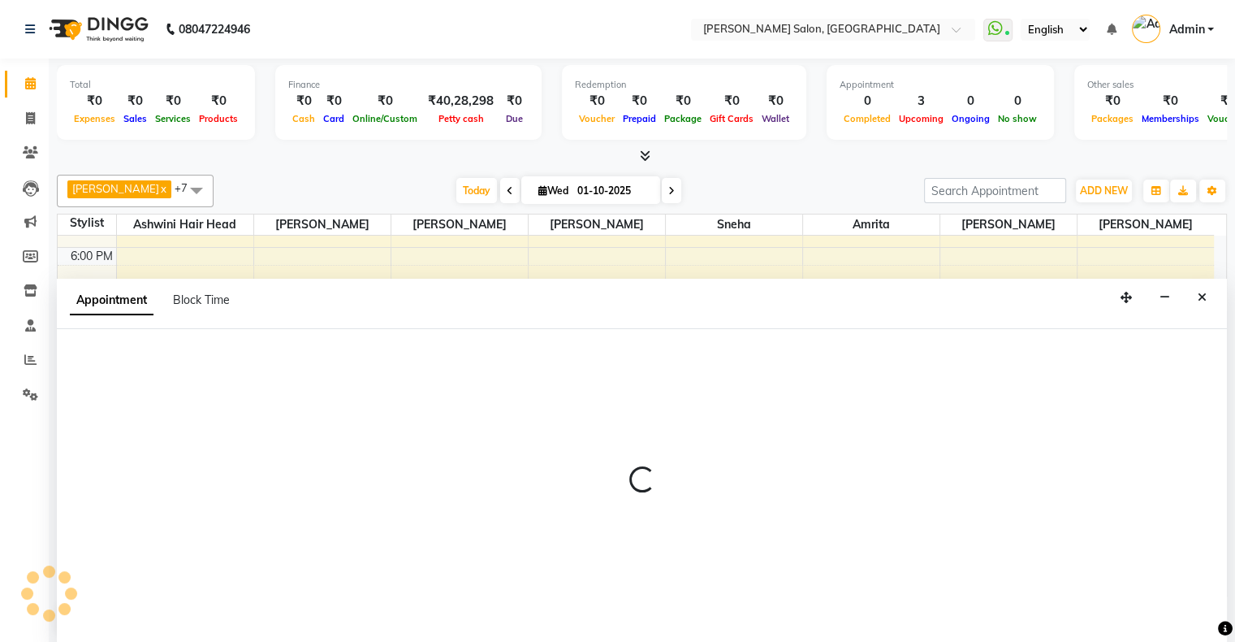
scroll to position [0, 0]
select select "89637"
select select "1200"
select select "tentative"
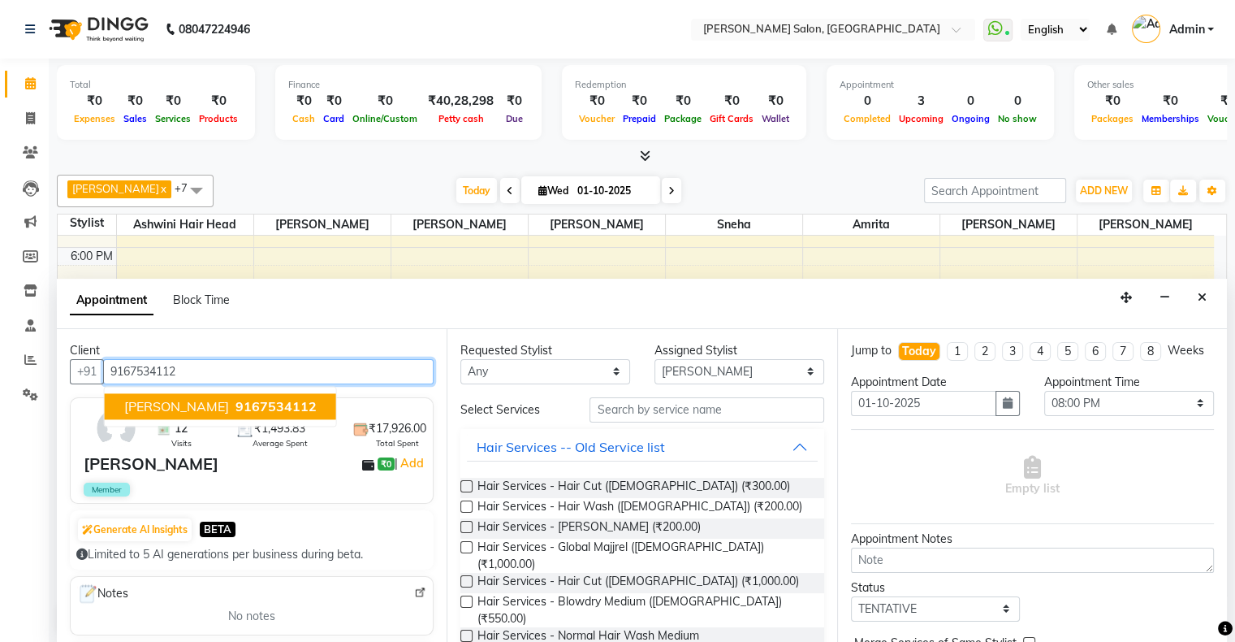
click at [236, 401] on span "9167534112" at bounding box center [276, 406] width 81 height 16
type input "9167534112"
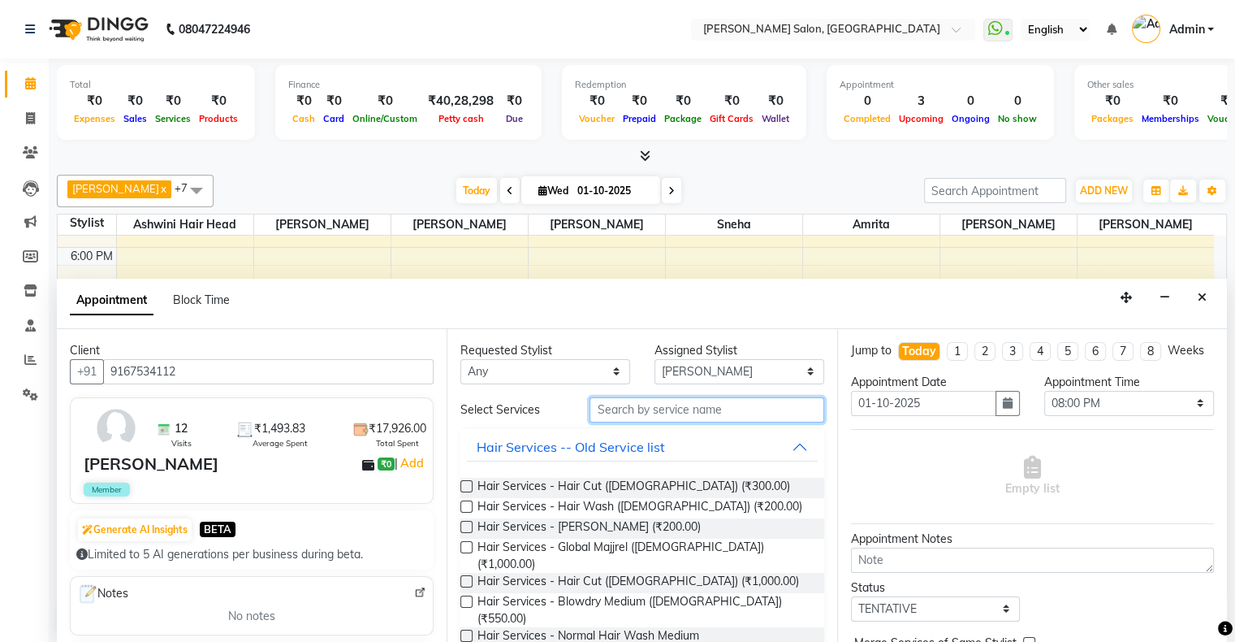
click at [656, 408] on input "text" at bounding box center [707, 409] width 234 height 25
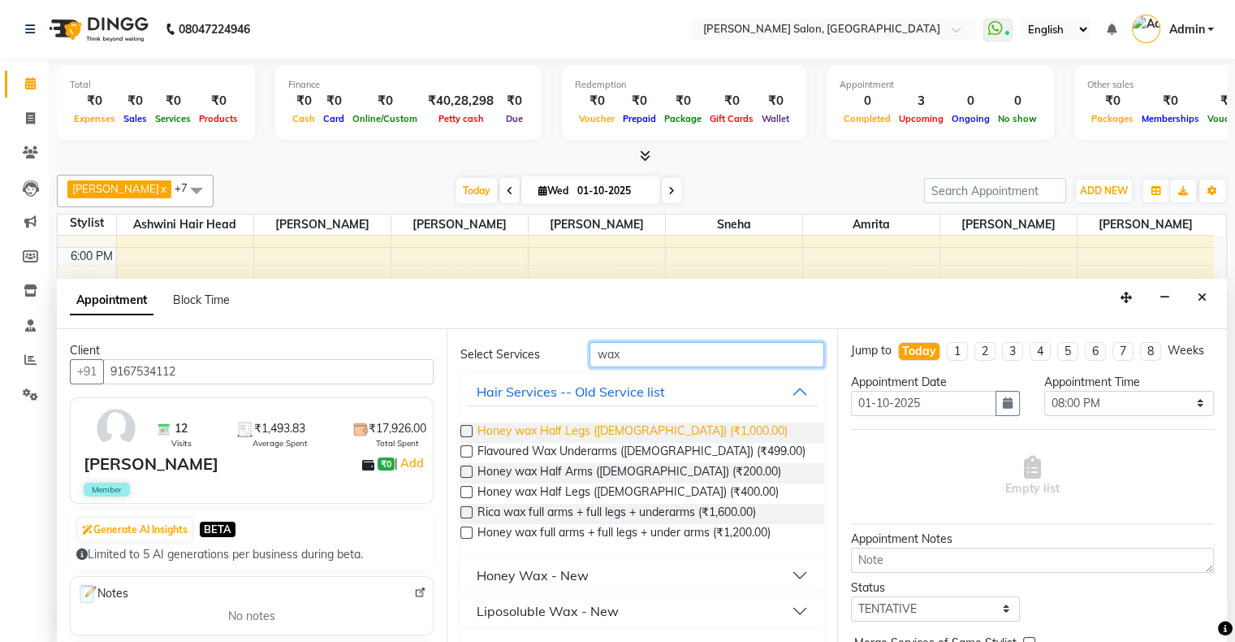
scroll to position [88, 0]
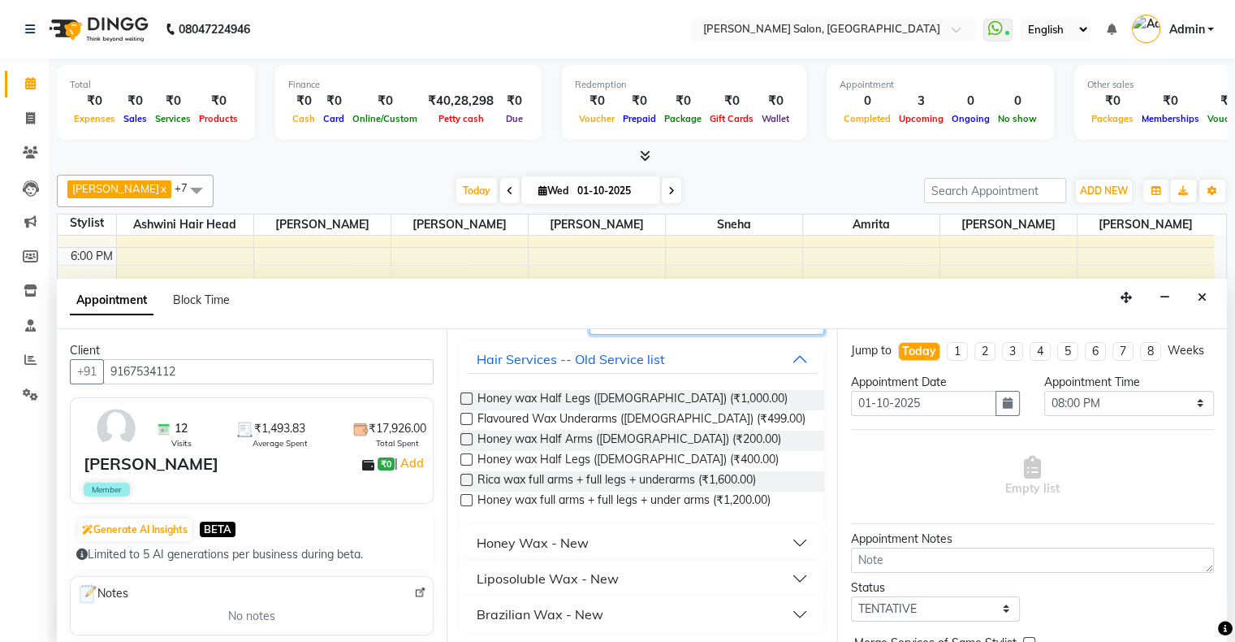
type input "wax"
click at [540, 569] on div "Liposoluble Wax - New" at bounding box center [548, 578] width 142 height 19
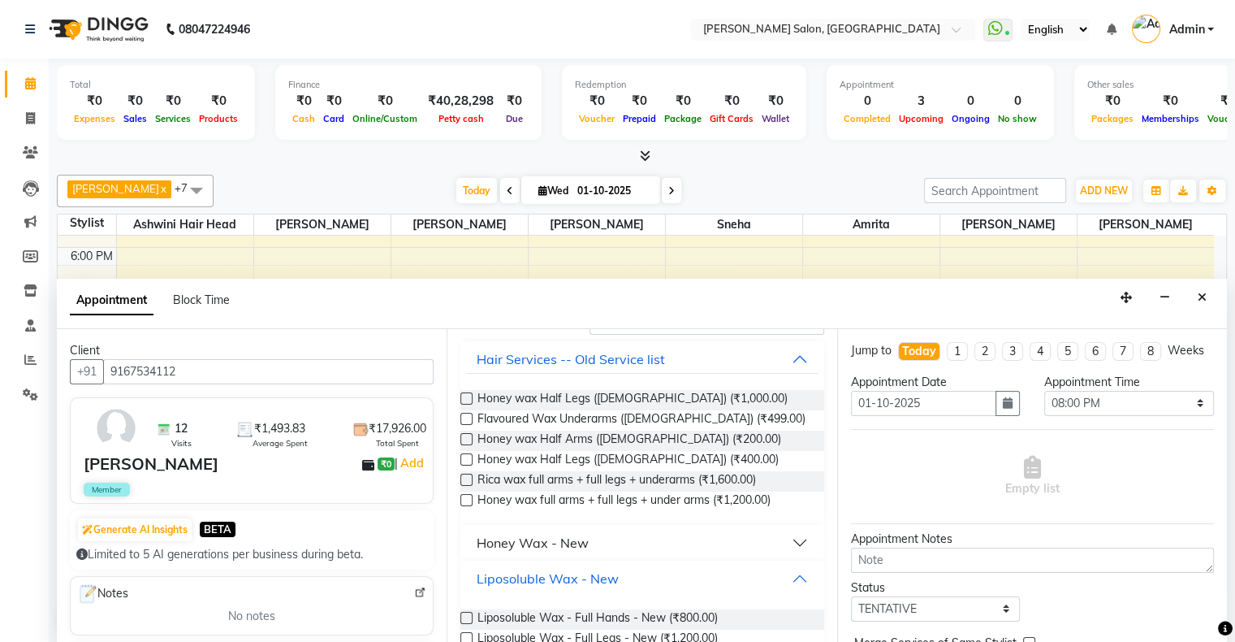
scroll to position [317, 0]
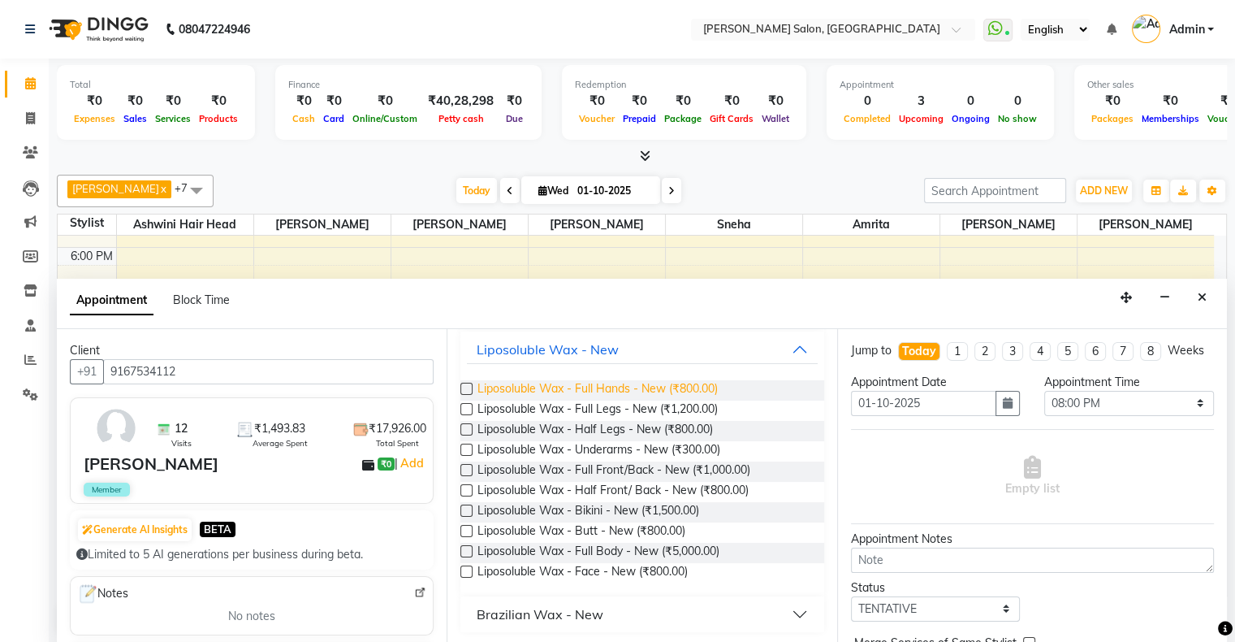
click at [718, 387] on span "Liposoluble Wax - Full Hands - New (₹800.00)" at bounding box center [598, 390] width 240 height 20
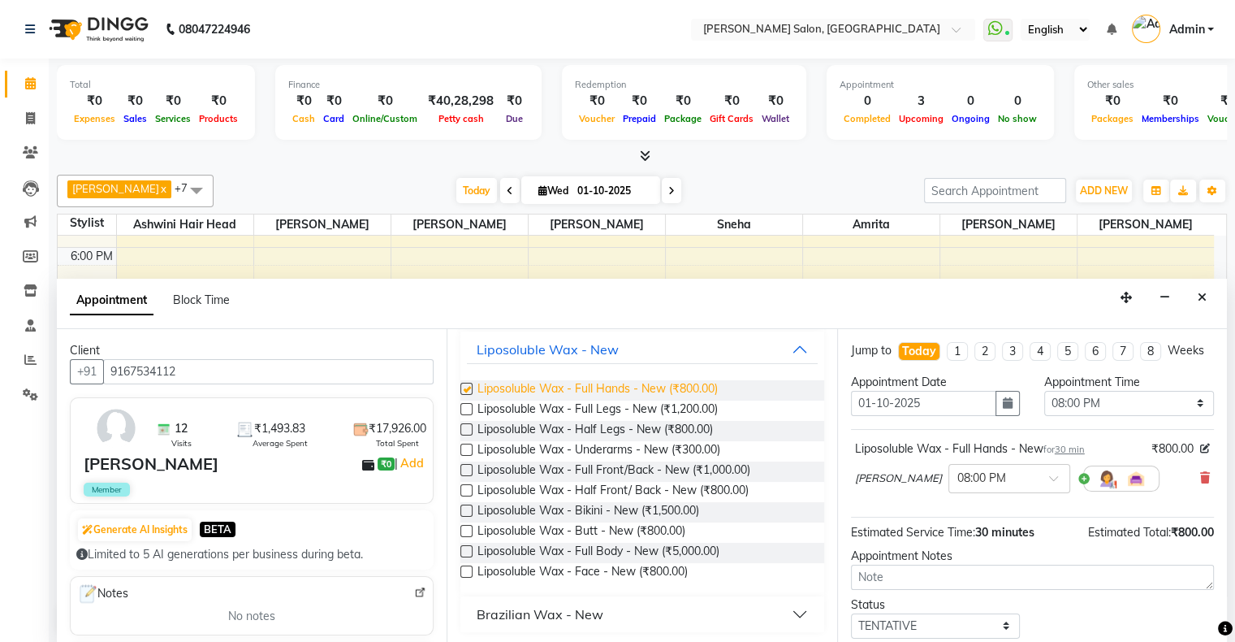
checkbox input "false"
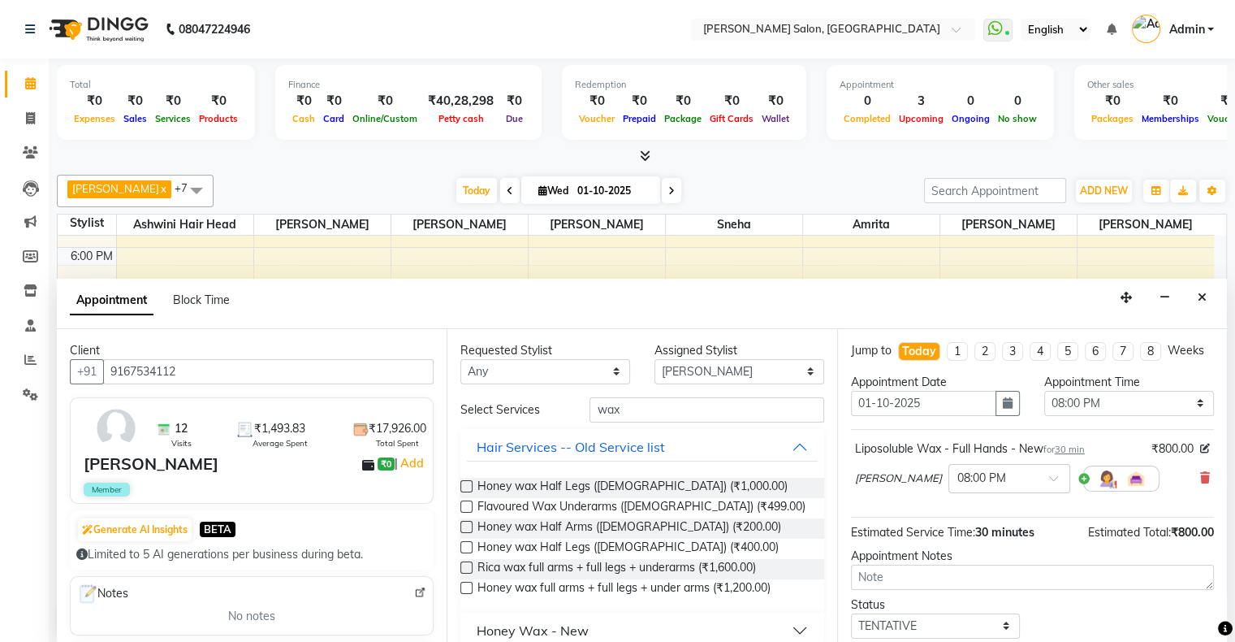
scroll to position [0, 0]
click at [773, 404] on input "wax" at bounding box center [707, 409] width 234 height 25
type input "w"
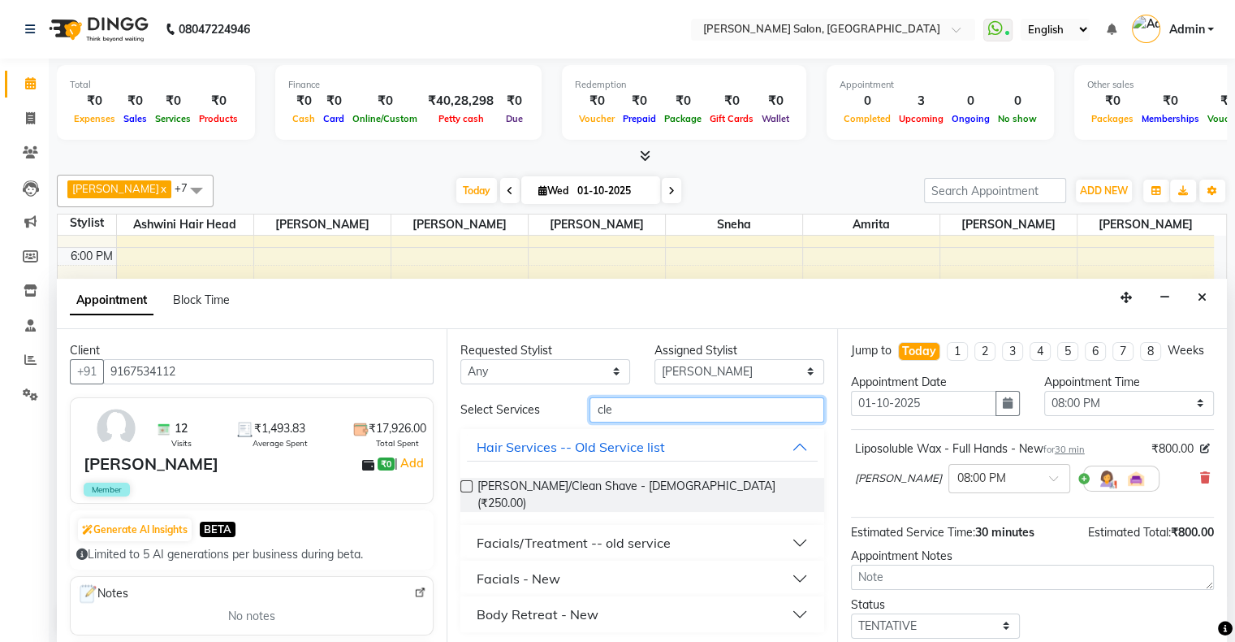
type input "cle"
click at [577, 564] on button "Facials - New" at bounding box center [642, 578] width 350 height 29
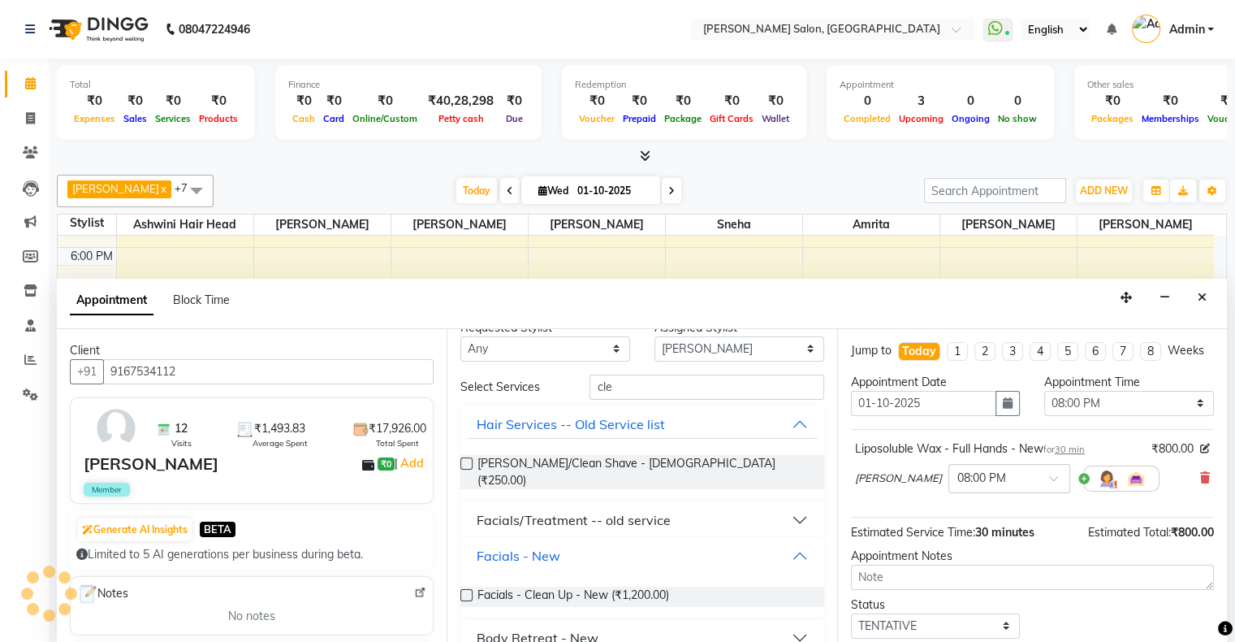
scroll to position [32, 0]
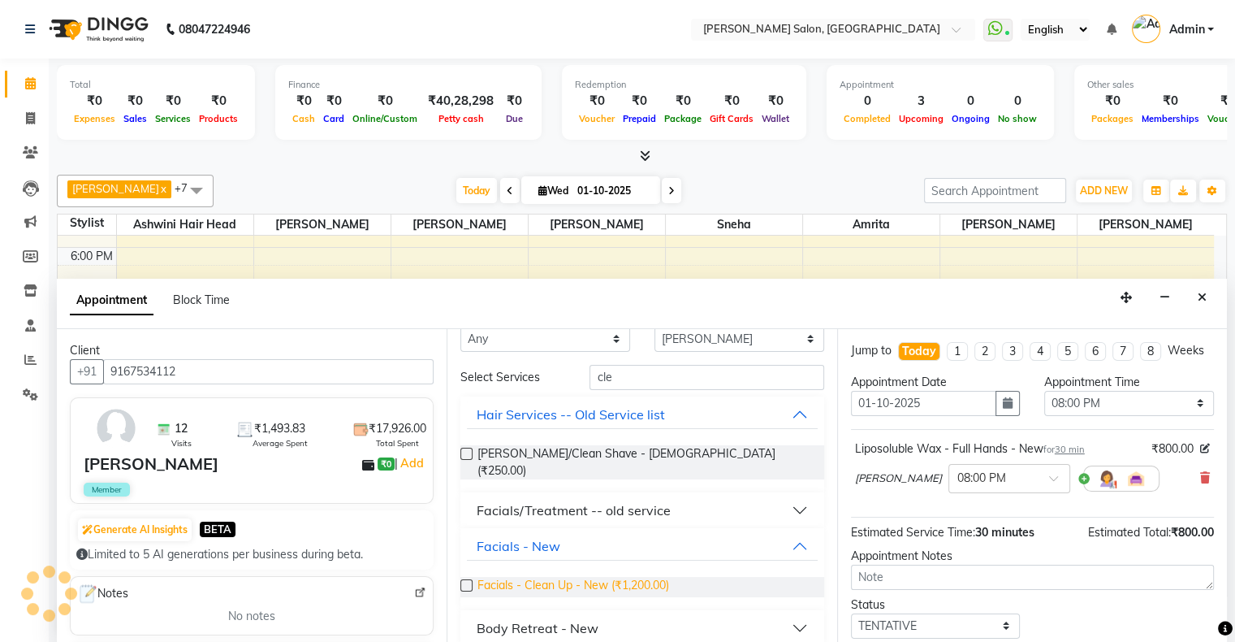
click at [578, 577] on span "Facials - Clean Up - New (₹1,200.00)" at bounding box center [574, 587] width 192 height 20
checkbox input "false"
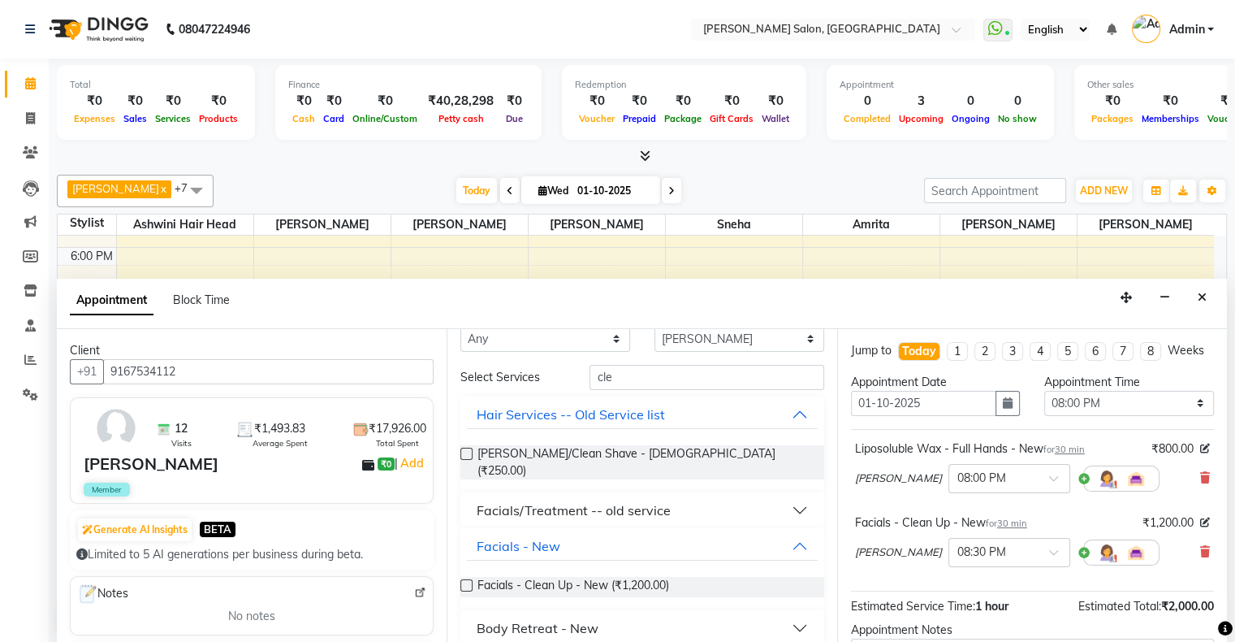
scroll to position [0, 0]
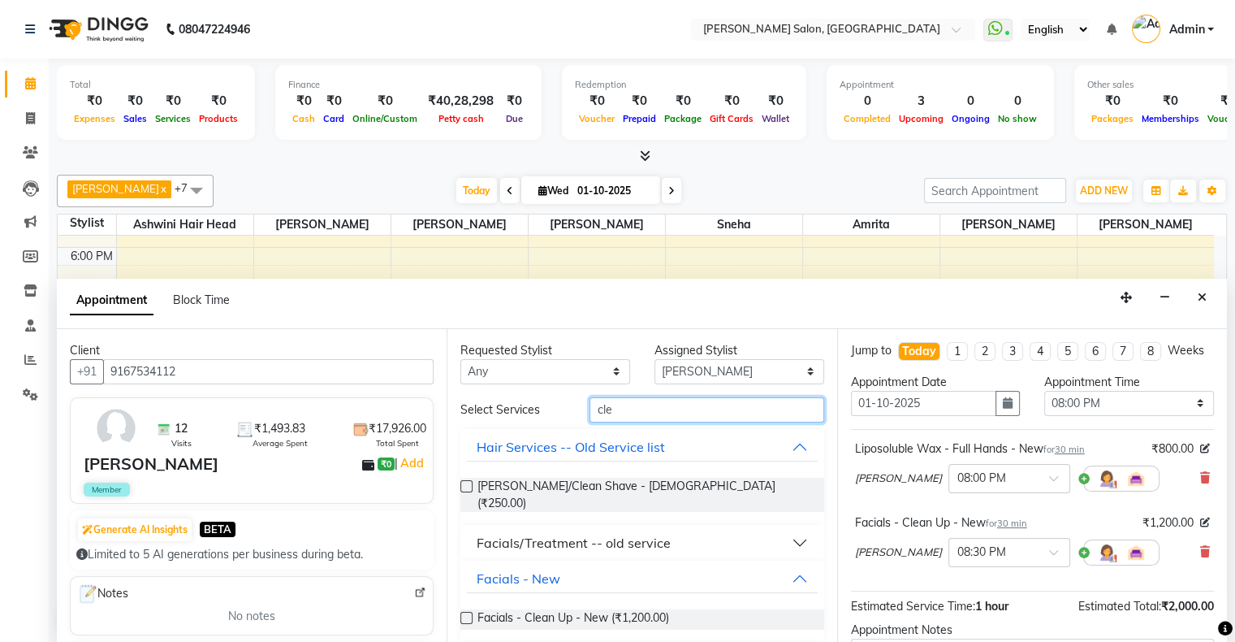
click at [750, 410] on input "cle" at bounding box center [707, 409] width 234 height 25
type input "c"
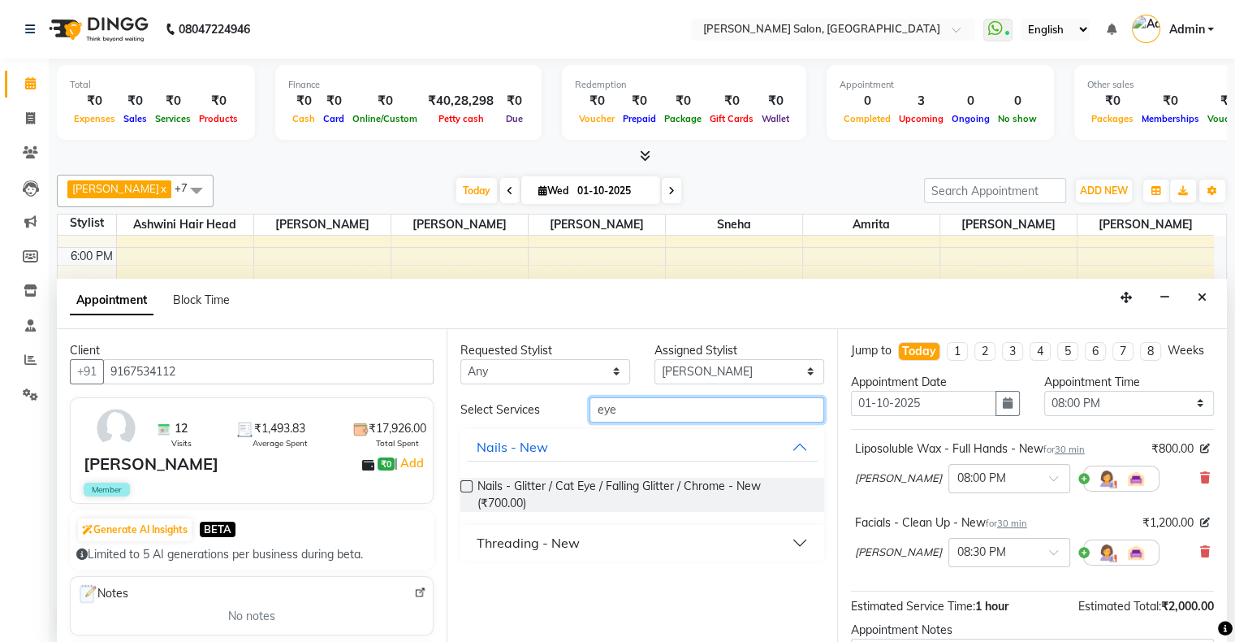
type input "eye"
click at [620, 547] on button "Threading - New" at bounding box center [642, 542] width 350 height 29
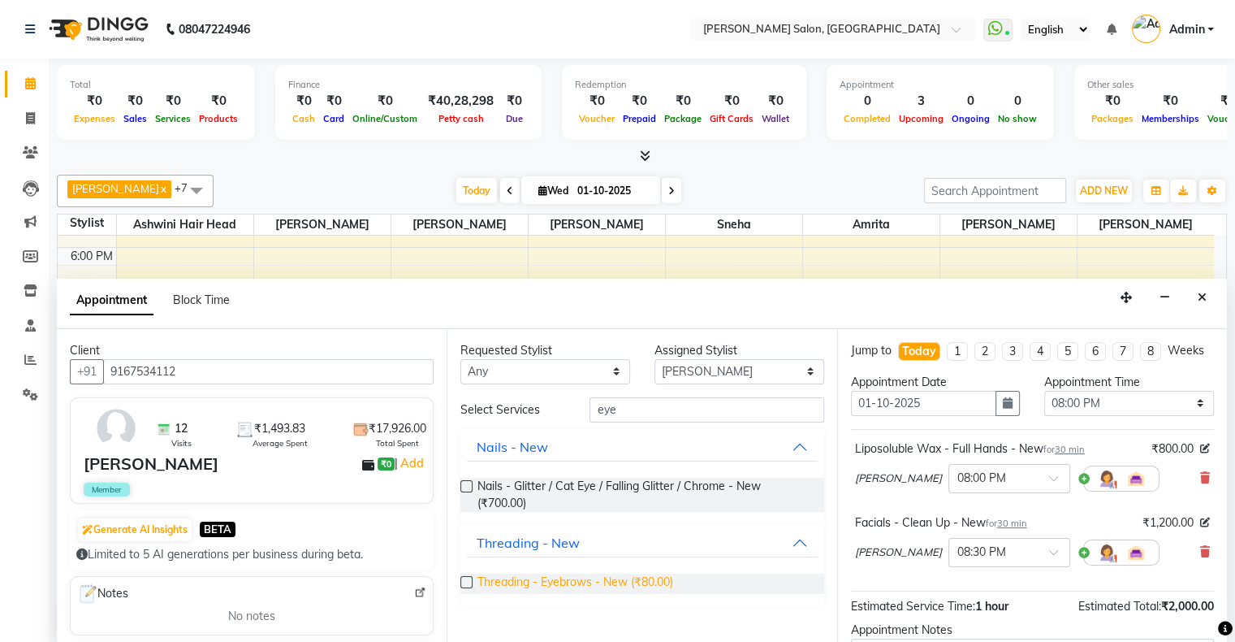
click at [625, 574] on span "Threading - Eyebrows - New (₹80.00)" at bounding box center [576, 583] width 196 height 20
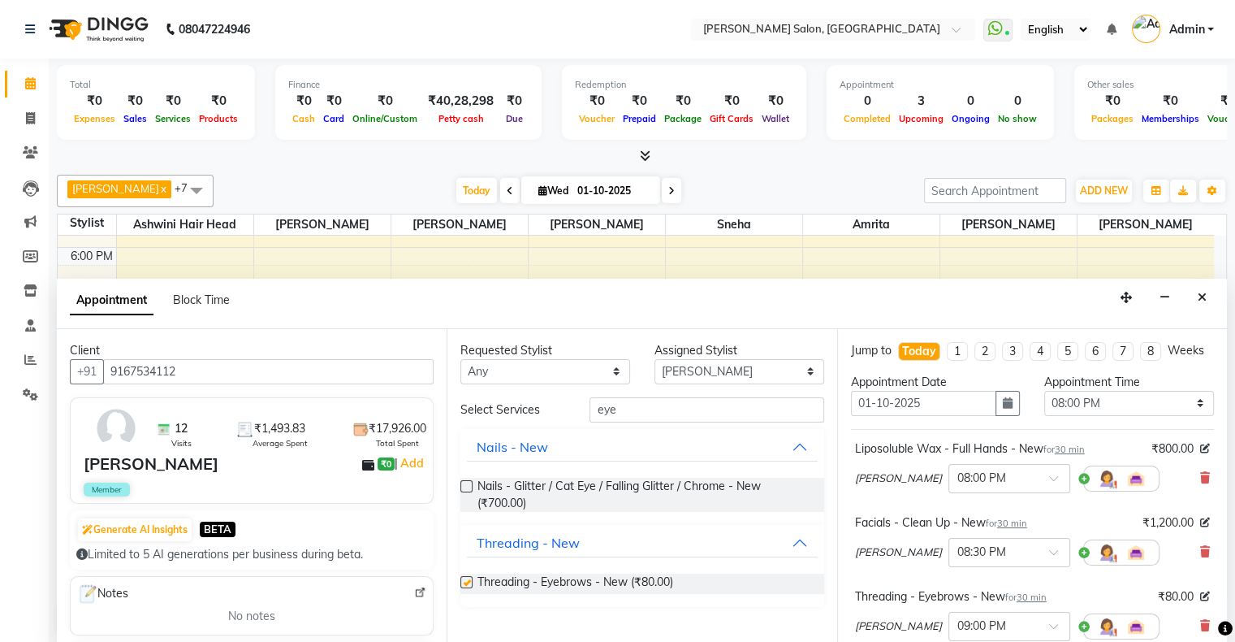
checkbox input "false"
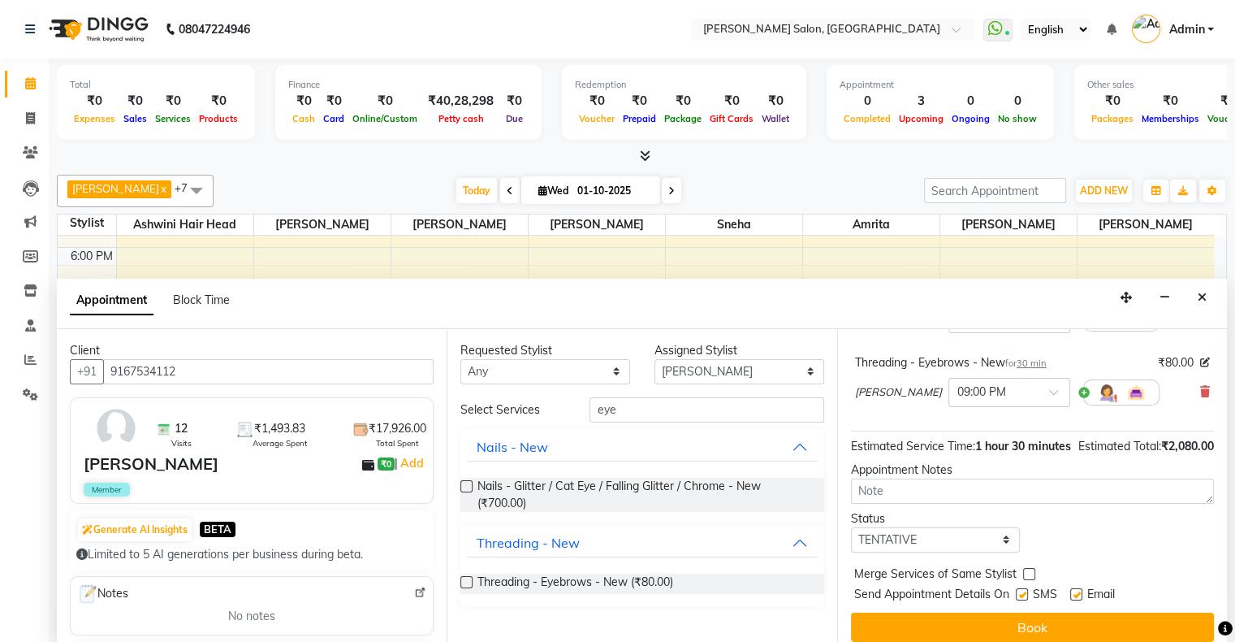
scroll to position [276, 0]
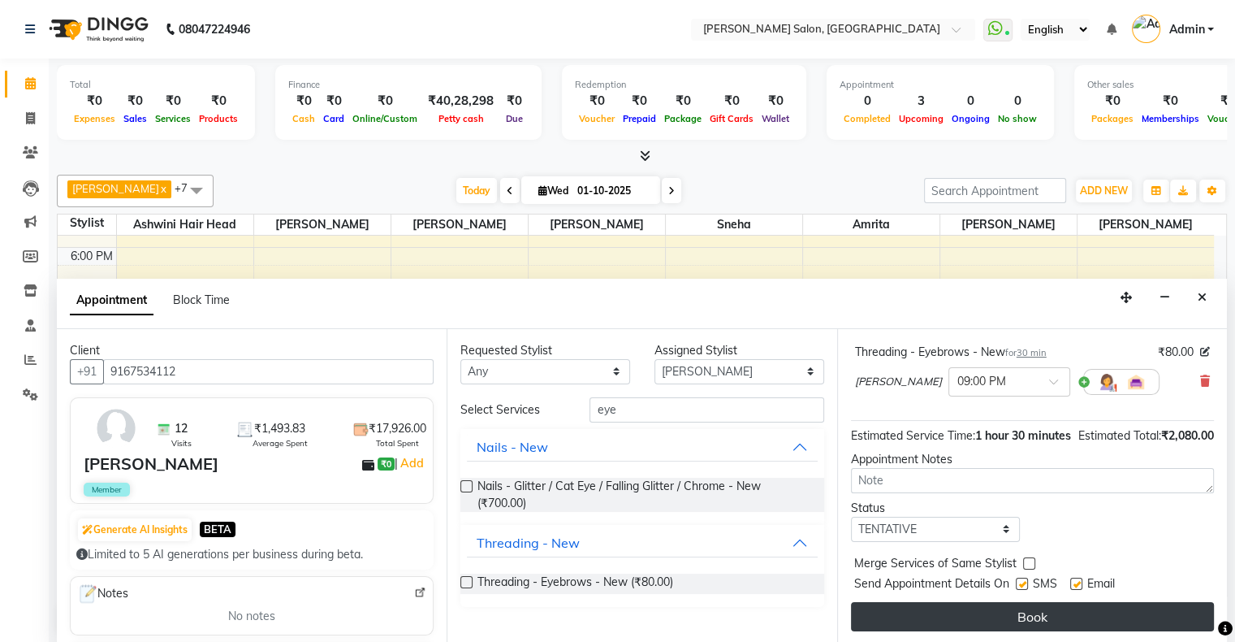
click at [1033, 607] on button "Book" at bounding box center [1032, 616] width 363 height 29
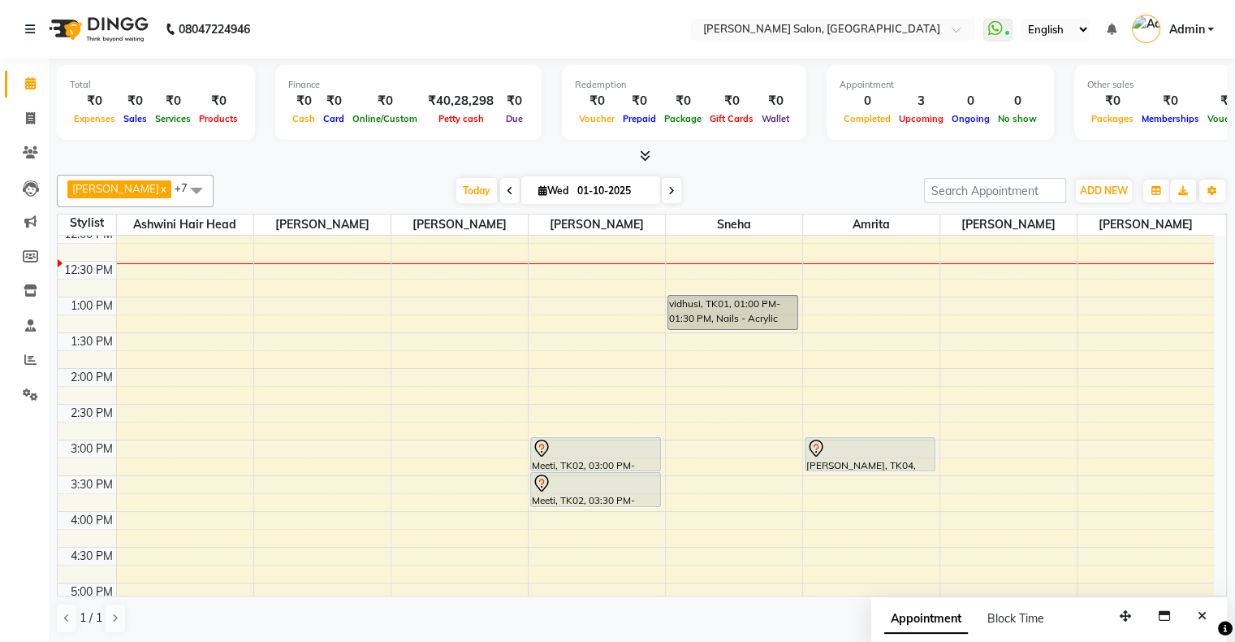
scroll to position [153, 0]
